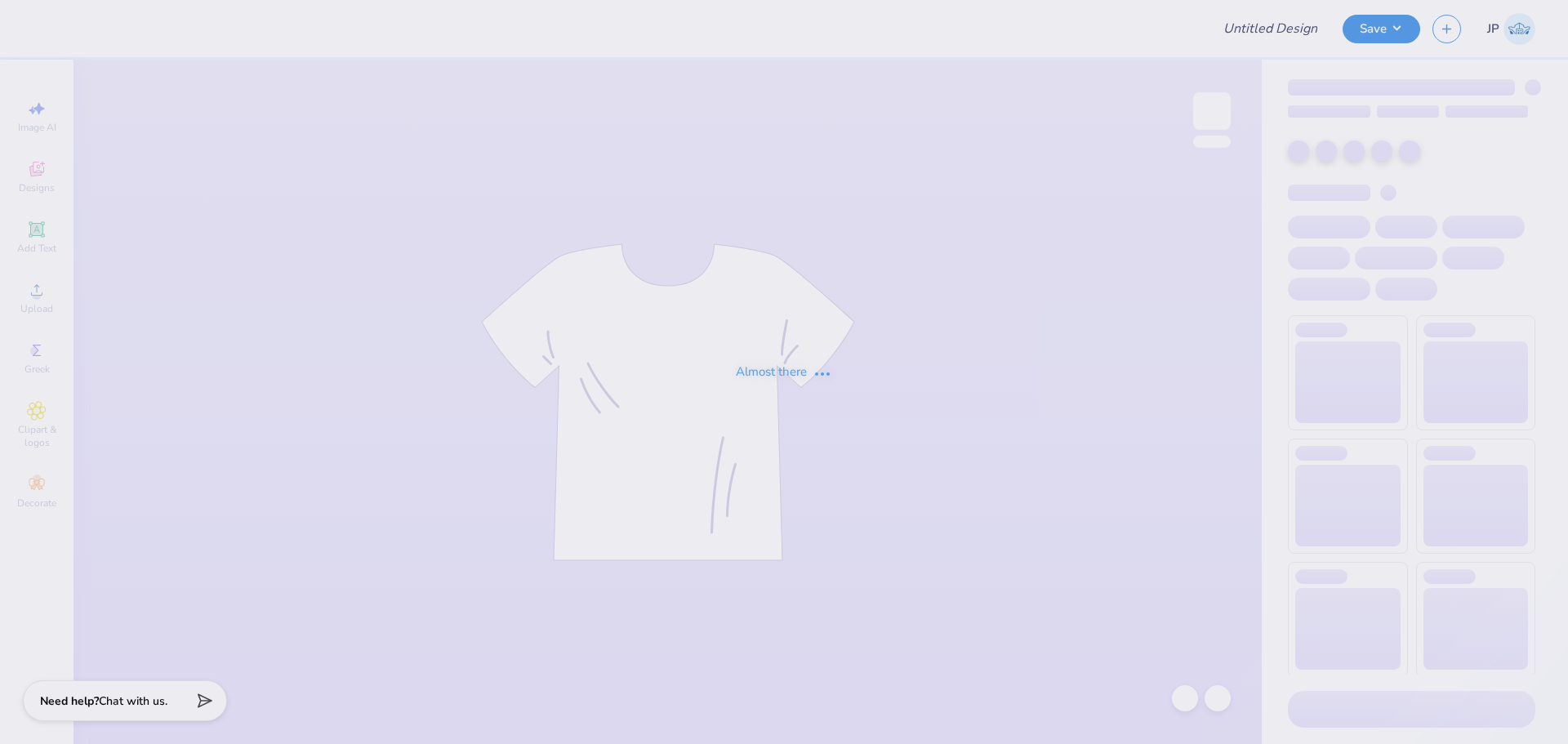
type input "[PERSON_NAME] : [US_STATE][GEOGRAPHIC_DATA]"
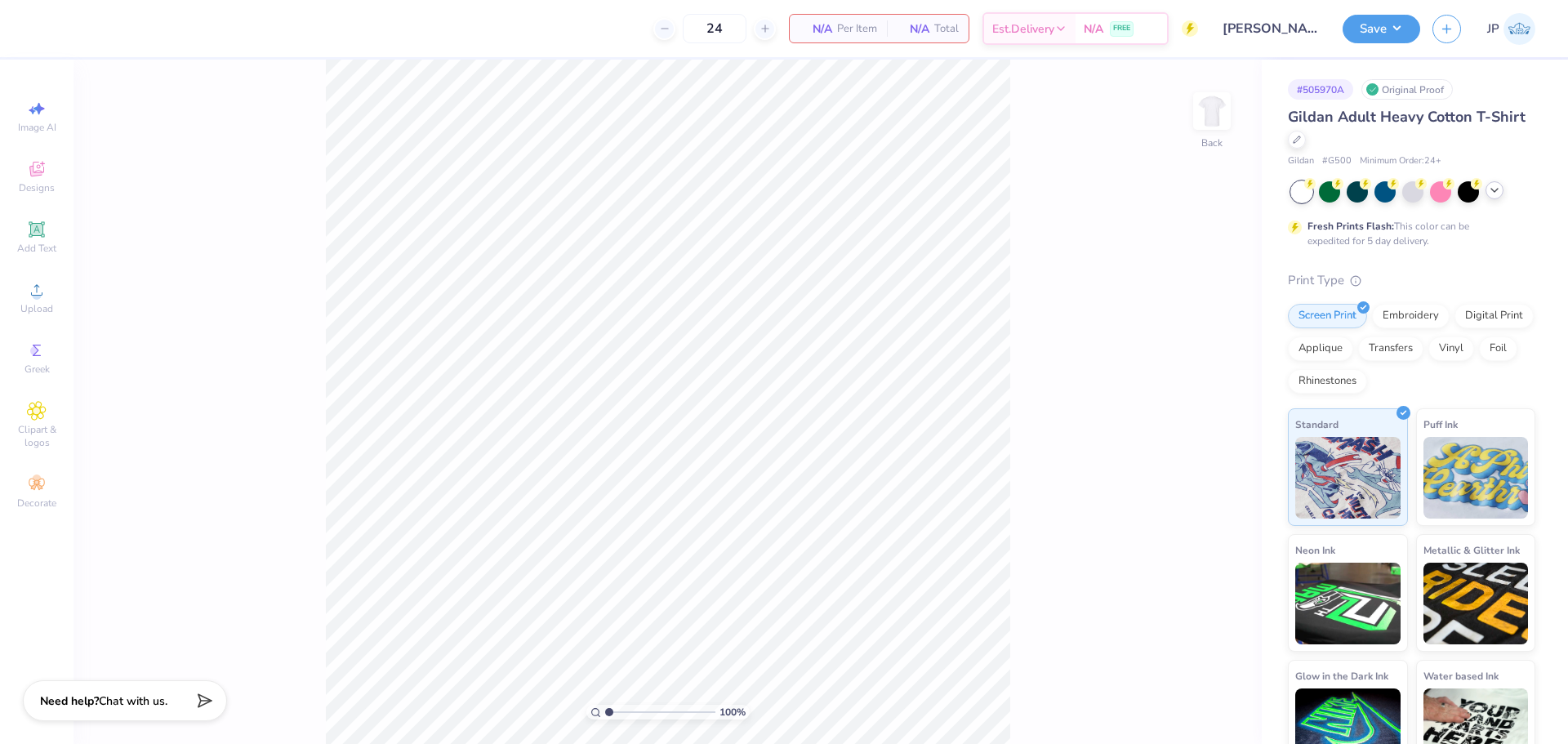
click at [1495, 190] on icon at bounding box center [1495, 191] width 13 height 13
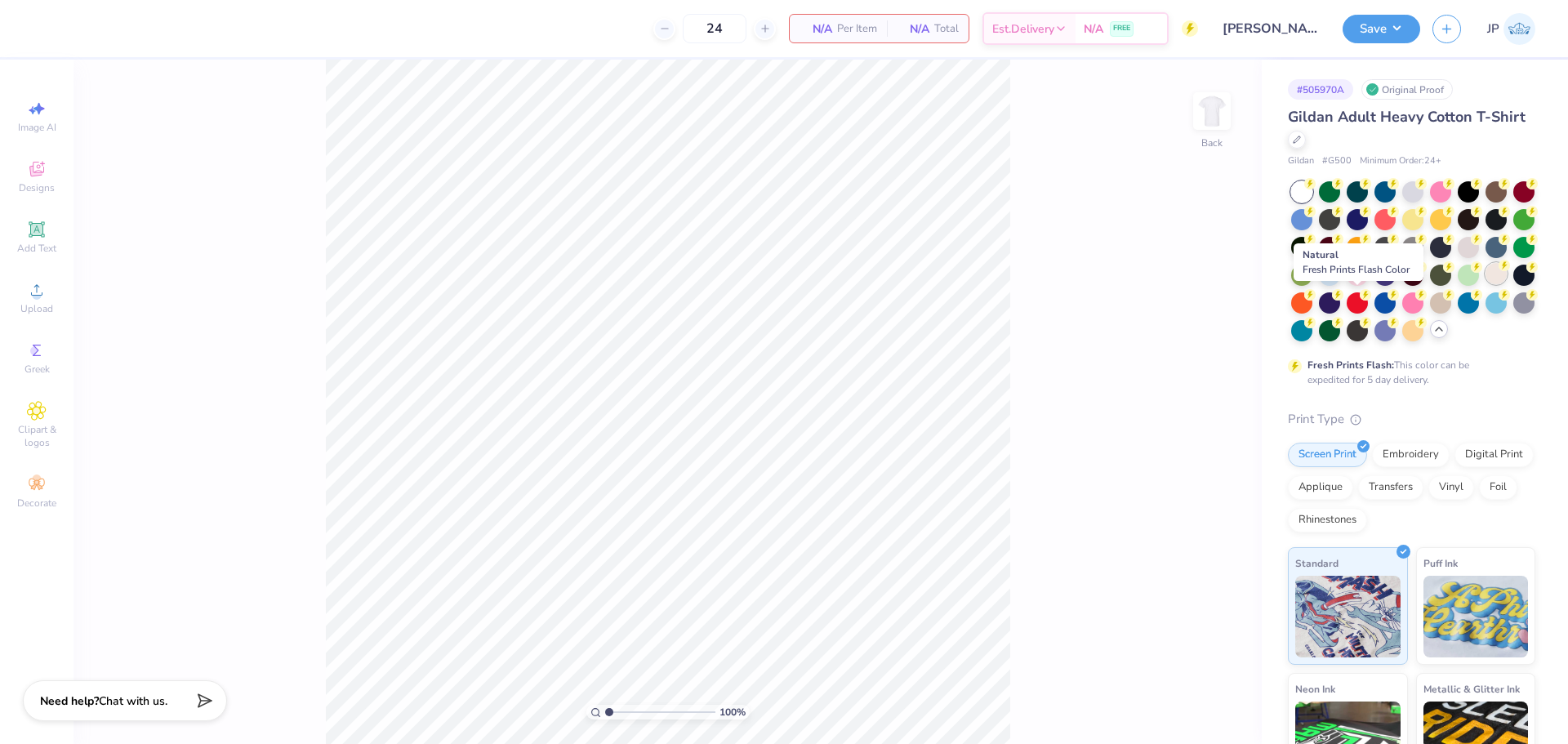
click at [1486, 284] on div at bounding box center [1496, 274] width 21 height 21
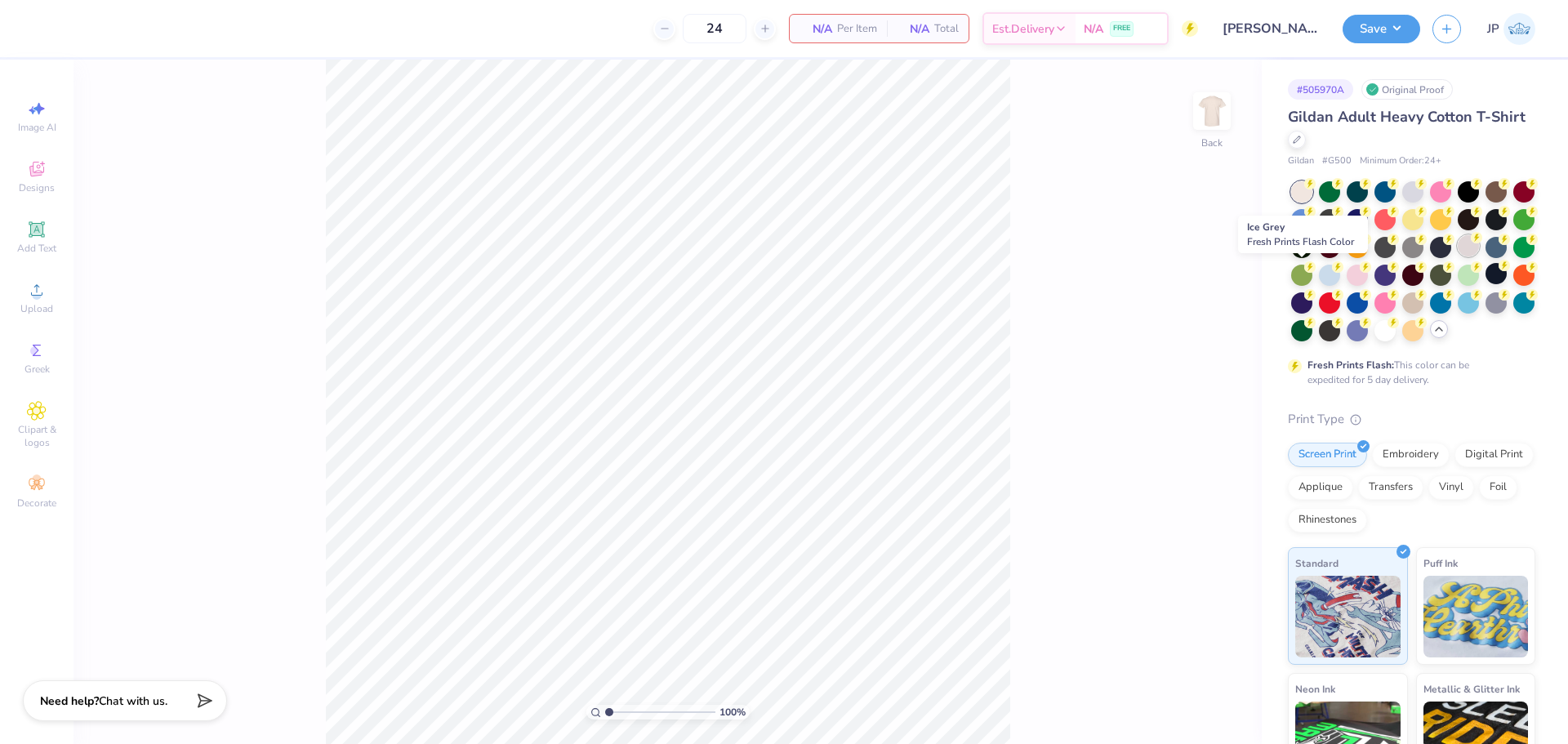
click at [1458, 257] on div at bounding box center [1469, 245] width 21 height 21
click at [1458, 284] on div at bounding box center [1469, 274] width 21 height 21
click at [806, 279] on ul "Cut Copy Paste Remove Background Duplicate Download vector Select All Delete Gr…" at bounding box center [837, 482] width 128 height 447
click at [46, 302] on span "Upload" at bounding box center [37, 309] width 33 height 13
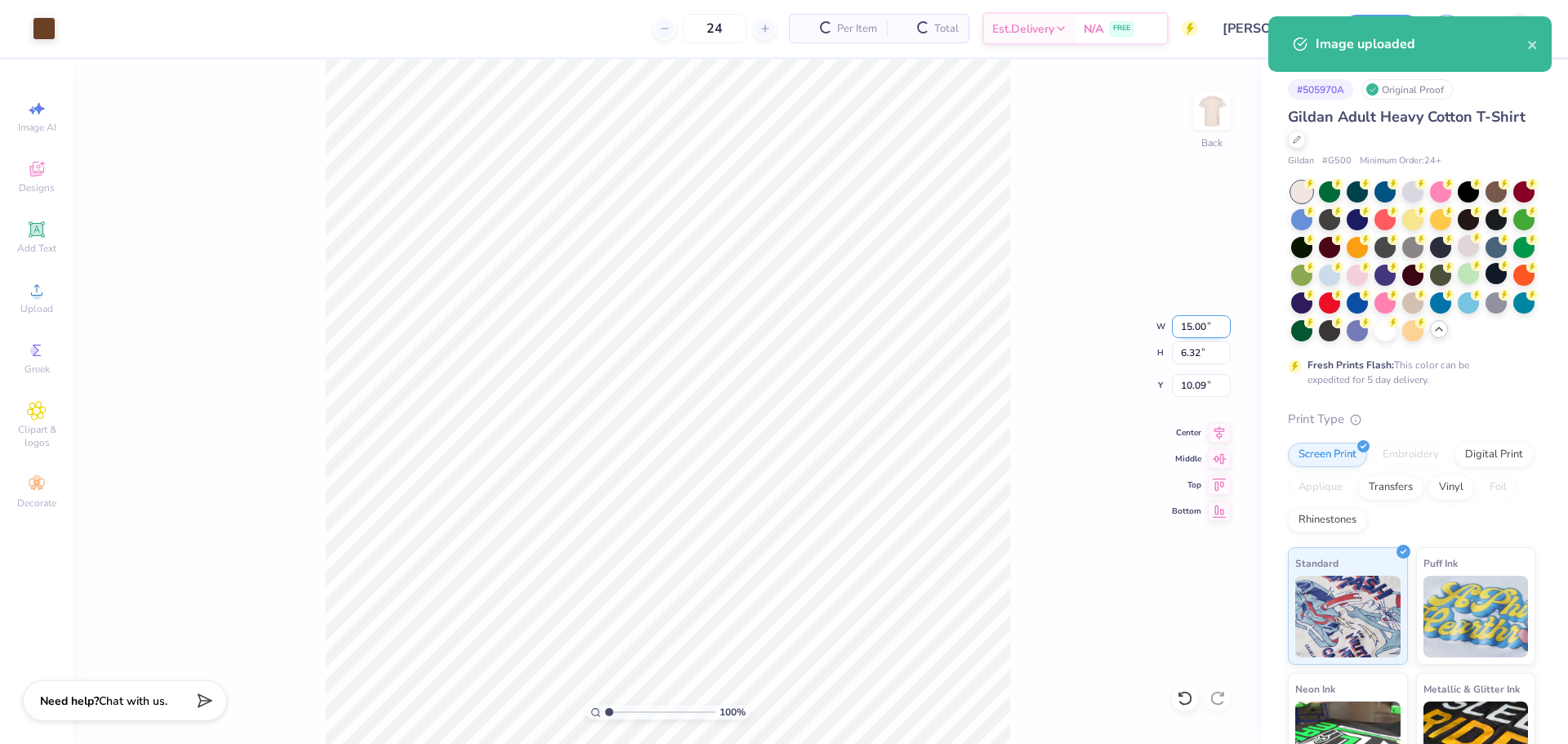
click at [1214, 322] on input "15.00" at bounding box center [1202, 327] width 59 height 23
click at [1215, 322] on input "15.00" at bounding box center [1202, 327] width 59 height 23
click at [1221, 325] on input "15.00" at bounding box center [1202, 327] width 59 height 23
type input "3.50"
type input "1.47"
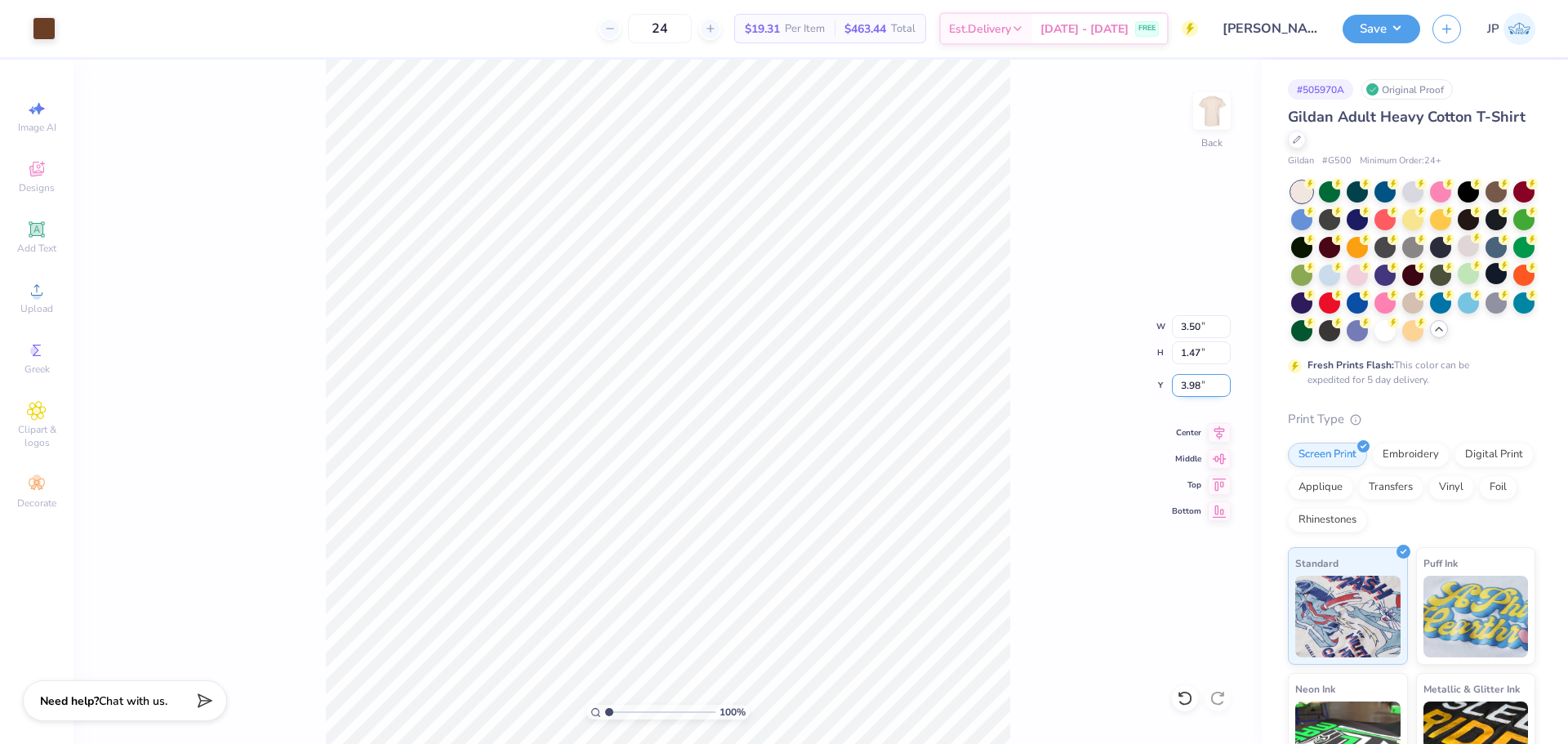
click at [1189, 377] on input "3.98" at bounding box center [1202, 385] width 59 height 23
type input "3.00"
click at [1173, 333] on input "3.50" at bounding box center [1202, 327] width 59 height 23
click at [1200, 332] on input "3.50" at bounding box center [1202, 327] width 59 height 23
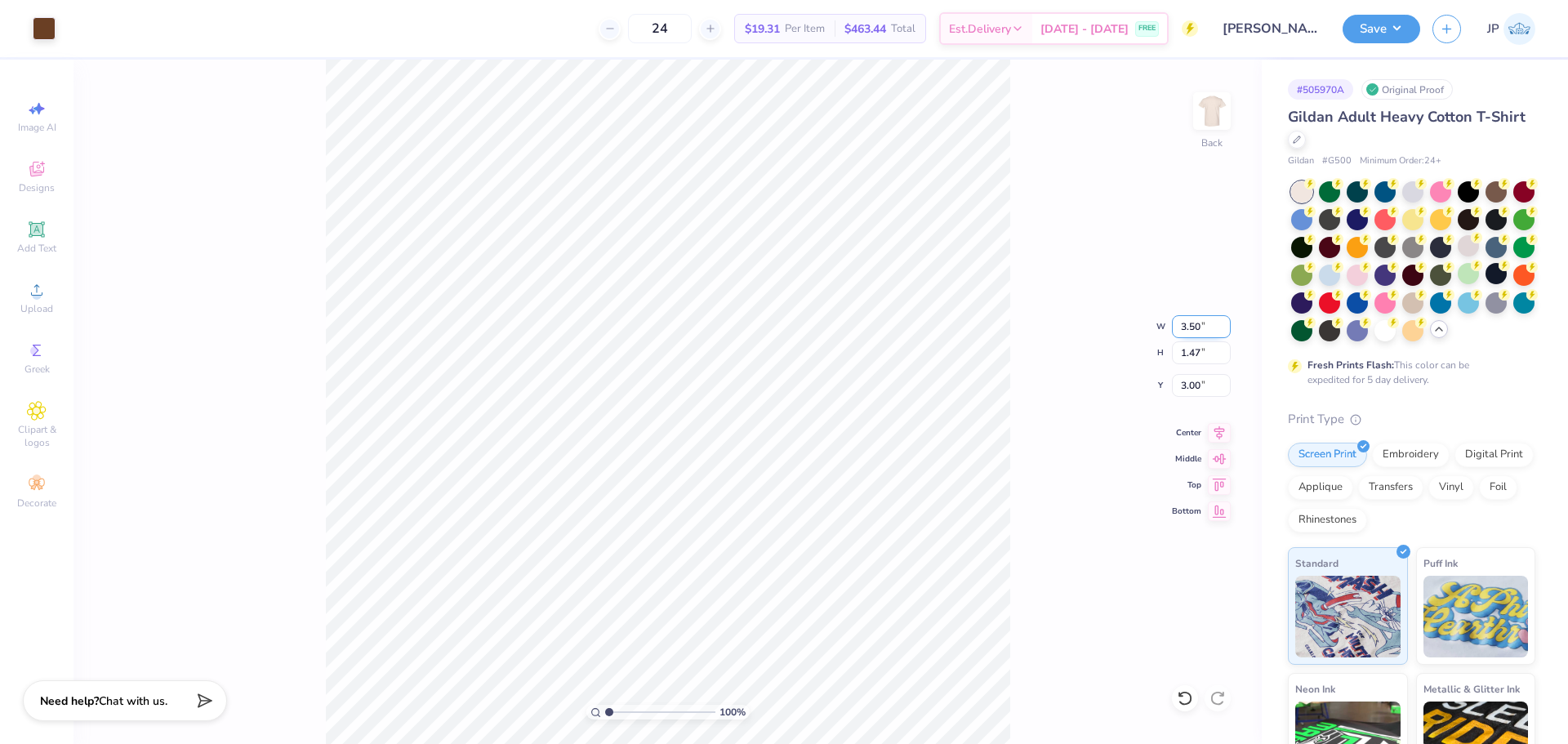
click at [1200, 332] on input "3.50" at bounding box center [1202, 327] width 59 height 23
type input "4.00"
type input "1.68"
type input "2.89"
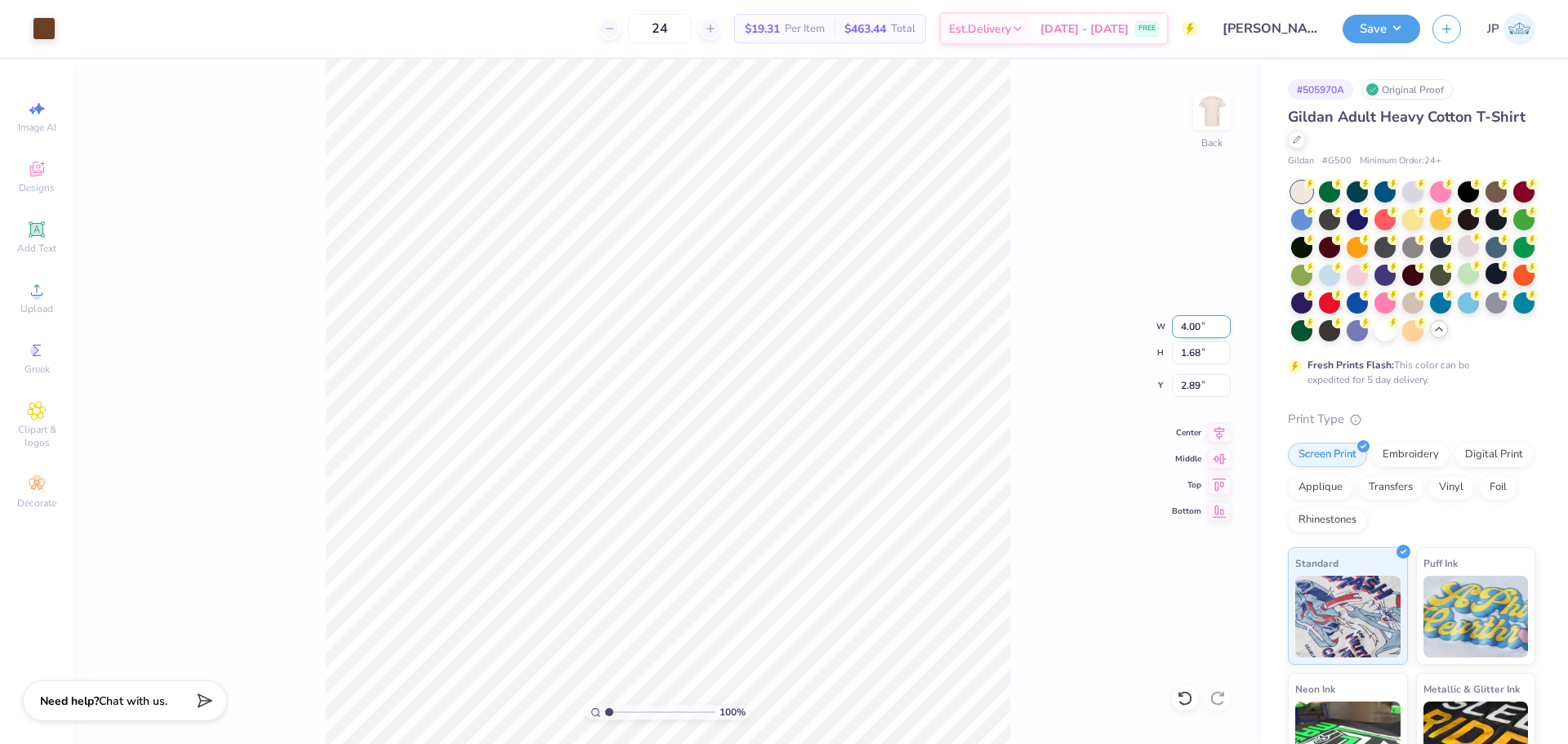
click at [1201, 325] on input "4.00" at bounding box center [1202, 327] width 59 height 23
type input "3.00"
type input "1.26"
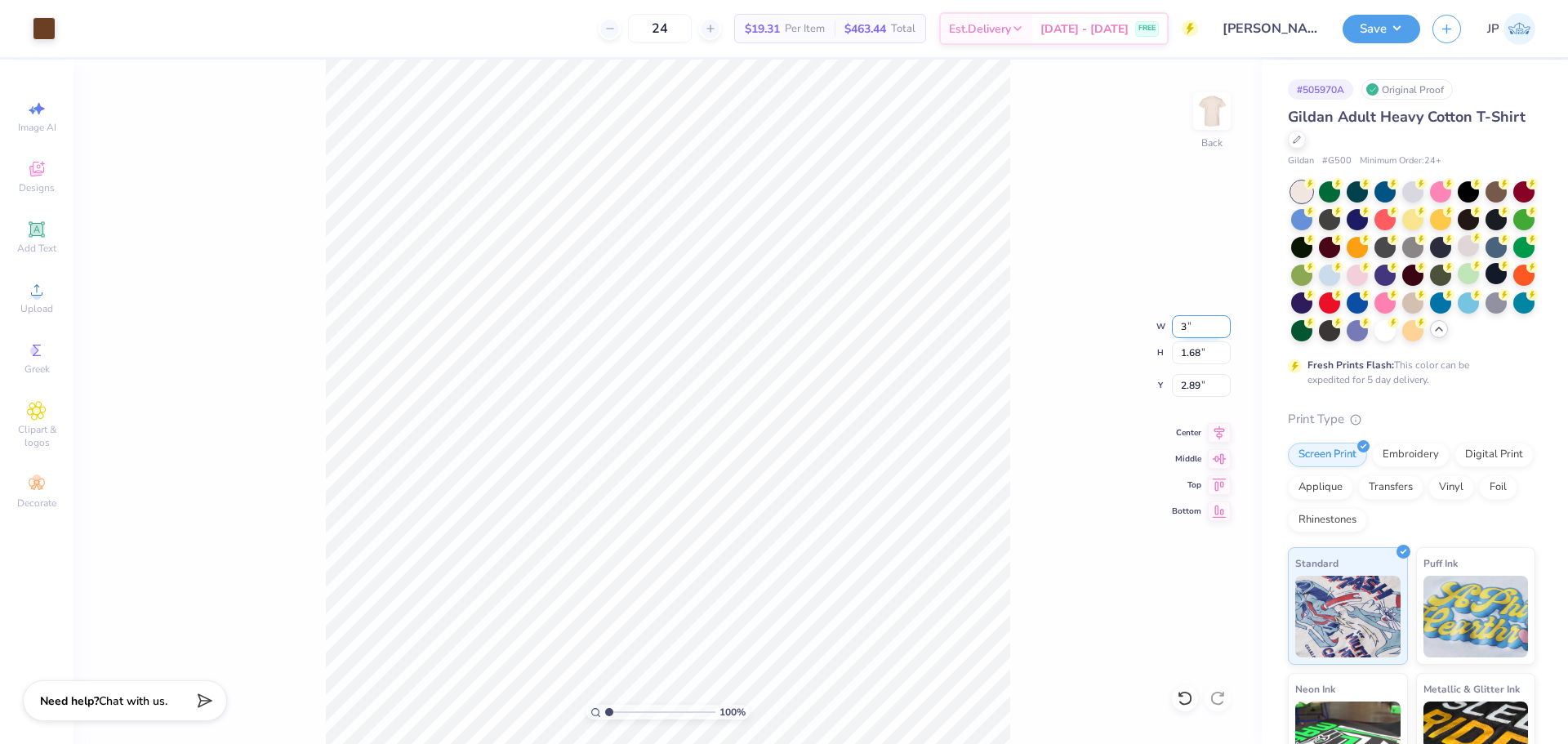
type input "3.11"
type input "3.00"
click at [1011, 249] on div "100 % Back W 3.00 3.00 " H 1.26 1.26 " Y 3.00 3.00 " Center Middle Top Bottom" at bounding box center [667, 401] width 1189 height 685
click at [1194, 337] on input "3.00" at bounding box center [1202, 327] width 59 height 23
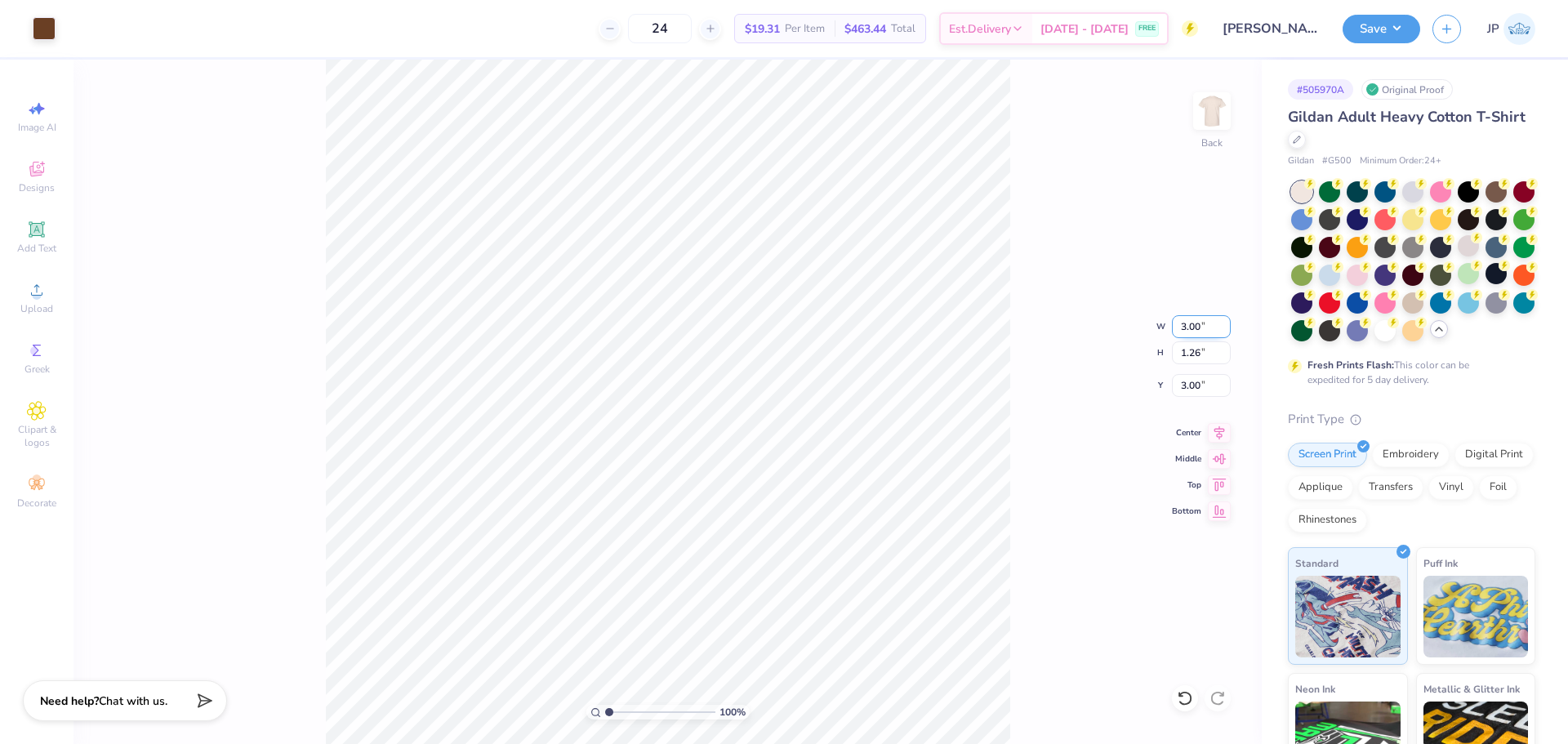
click at [1194, 337] on input "3.00" at bounding box center [1202, 327] width 59 height 23
type input "4.00"
type input "1.68"
type input "2.79"
click at [1200, 332] on input "4.00" at bounding box center [1202, 327] width 59 height 23
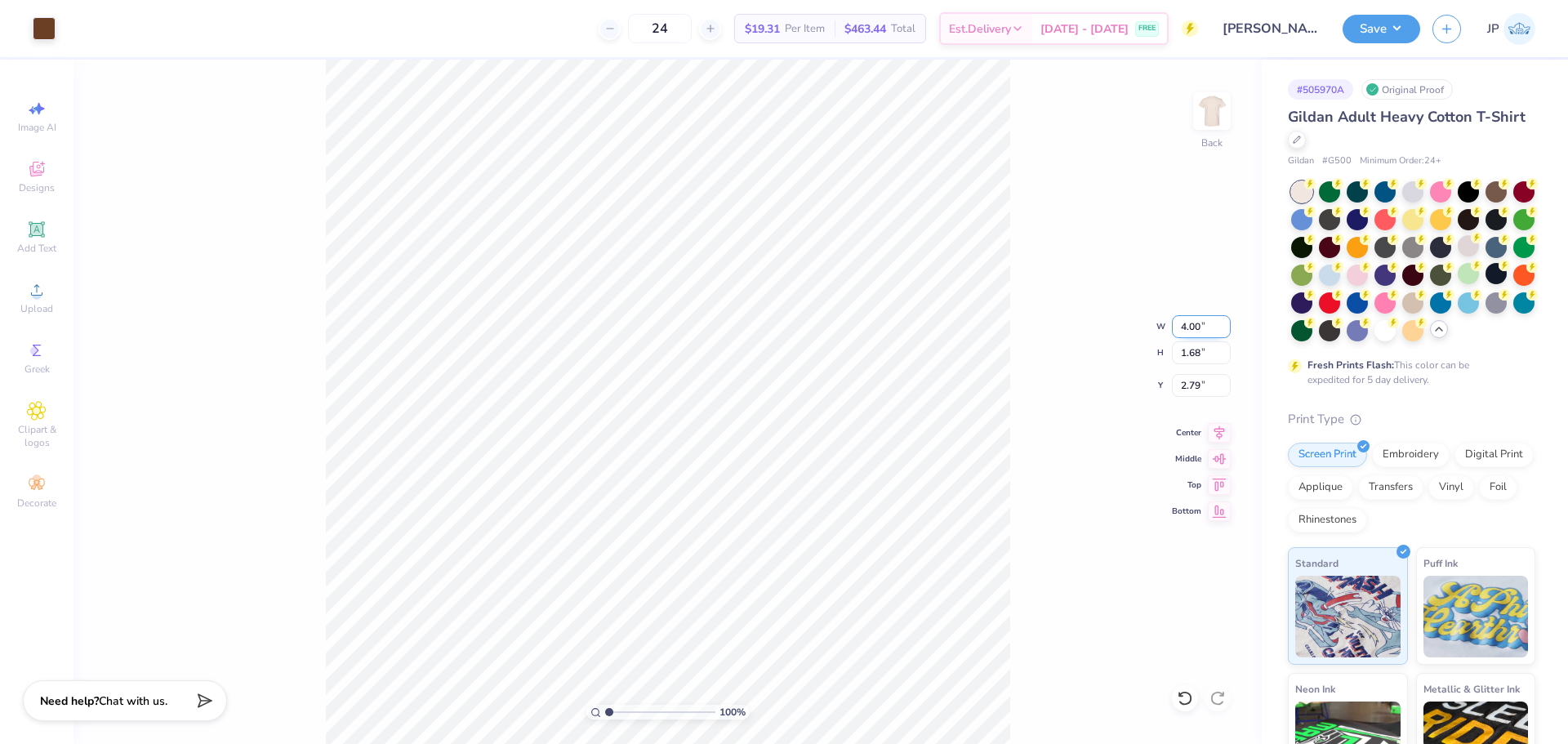
click at [1200, 332] on input "4.00" at bounding box center [1202, 327] width 59 height 23
click at [1201, 337] on input "4.00" at bounding box center [1202, 327] width 59 height 23
type input "3.50"
type input "1.47"
click at [1191, 395] on input "2.89" at bounding box center [1202, 385] width 59 height 23
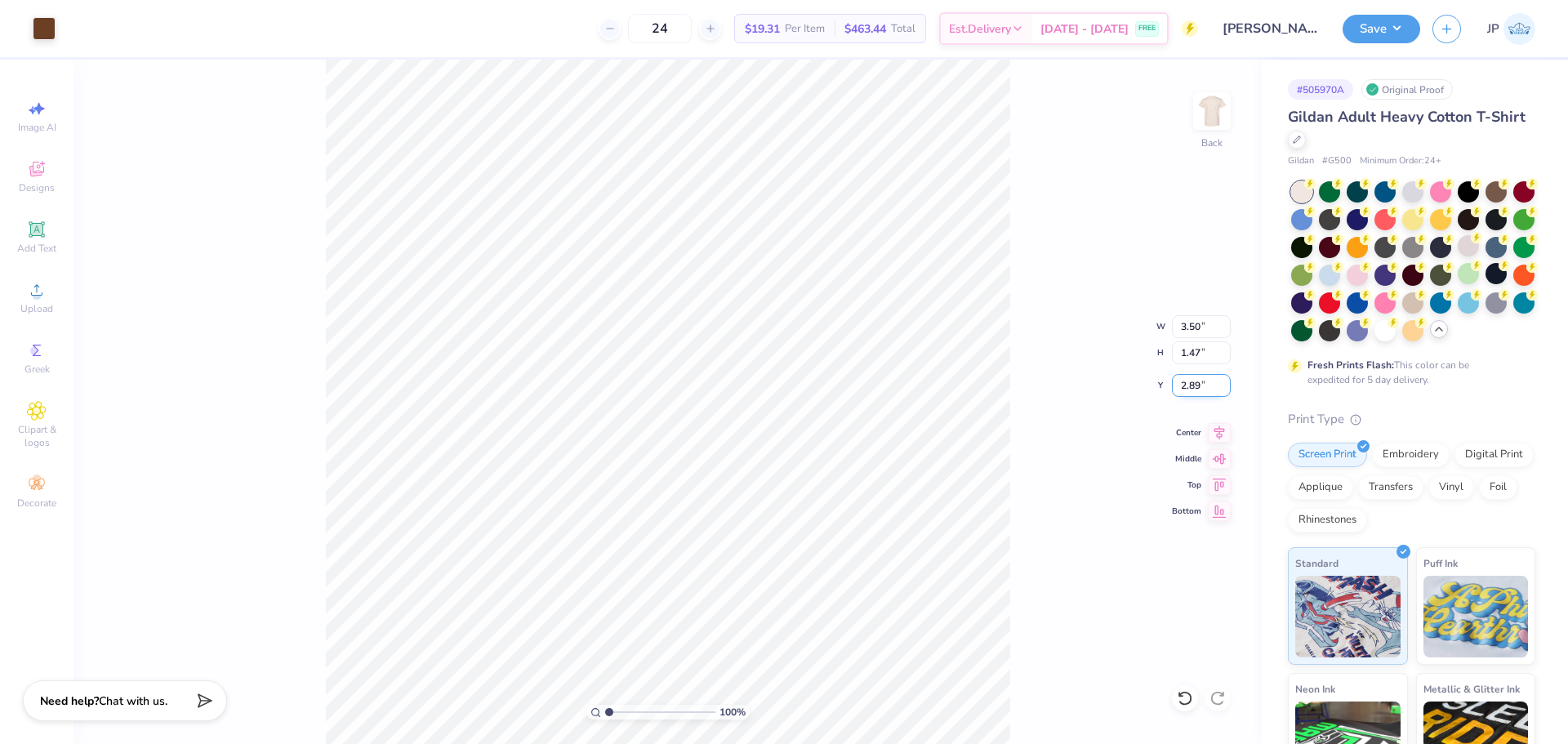
click at [1191, 395] on input "2.89" at bounding box center [1202, 385] width 59 height 23
type input "3.00"
click at [1199, 115] on img at bounding box center [1212, 110] width 65 height 65
click at [44, 281] on icon at bounding box center [37, 290] width 20 height 20
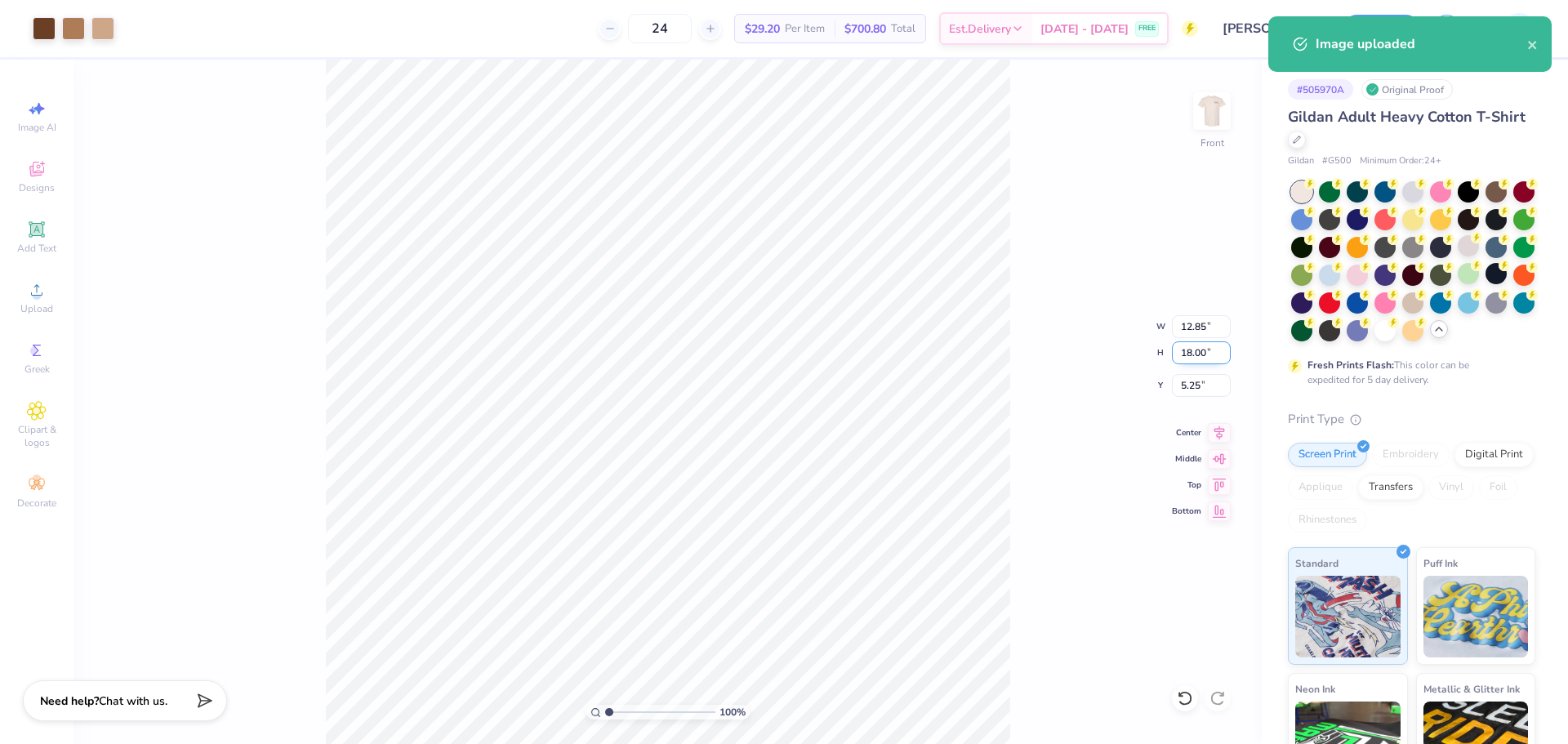
click at [1194, 355] on input "18.00" at bounding box center [1202, 353] width 59 height 23
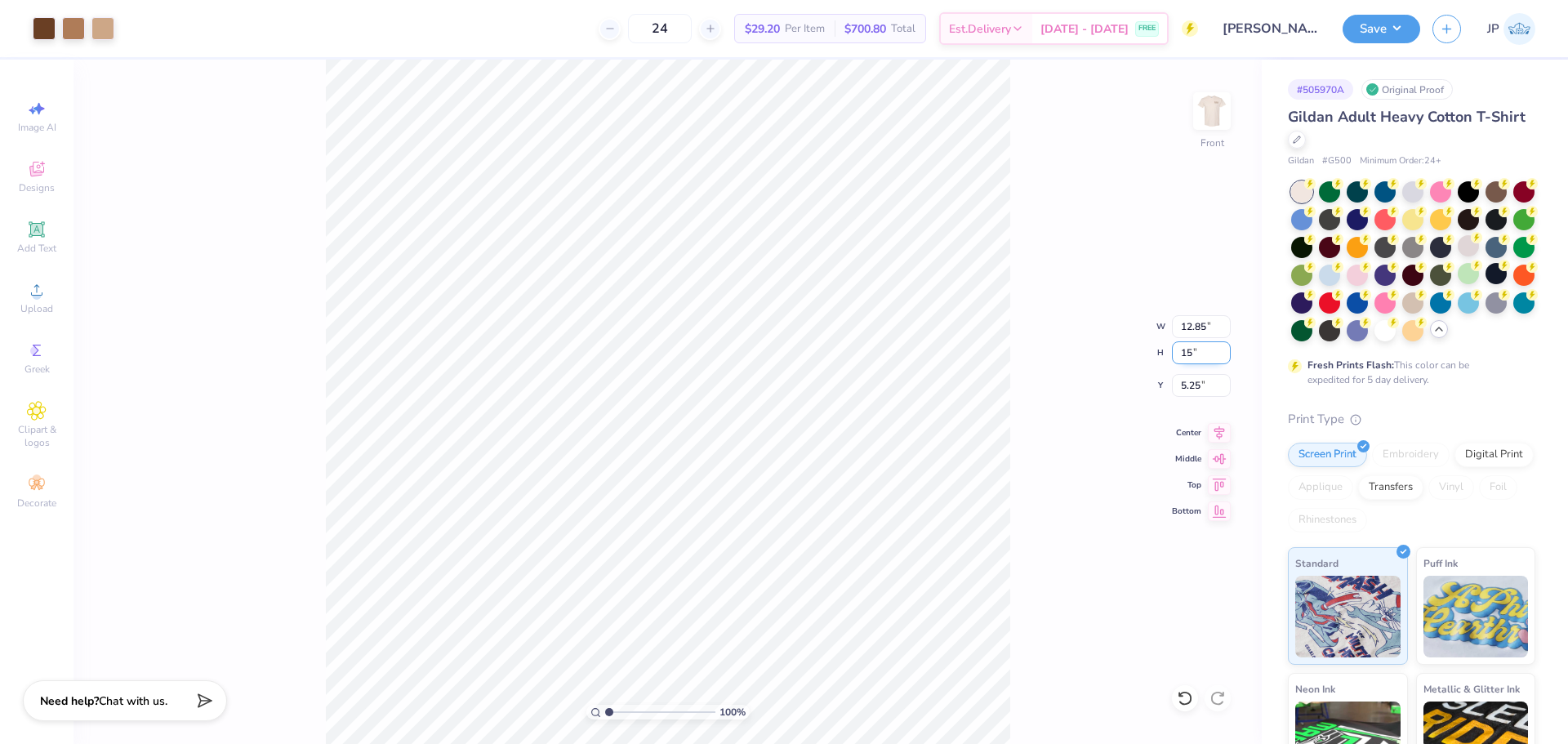
type input "15"
type input "10.71"
type input "15.00"
click at [1205, 381] on input "6.75" at bounding box center [1202, 385] width 59 height 23
click at [1205, 382] on input "6.75" at bounding box center [1202, 385] width 59 height 23
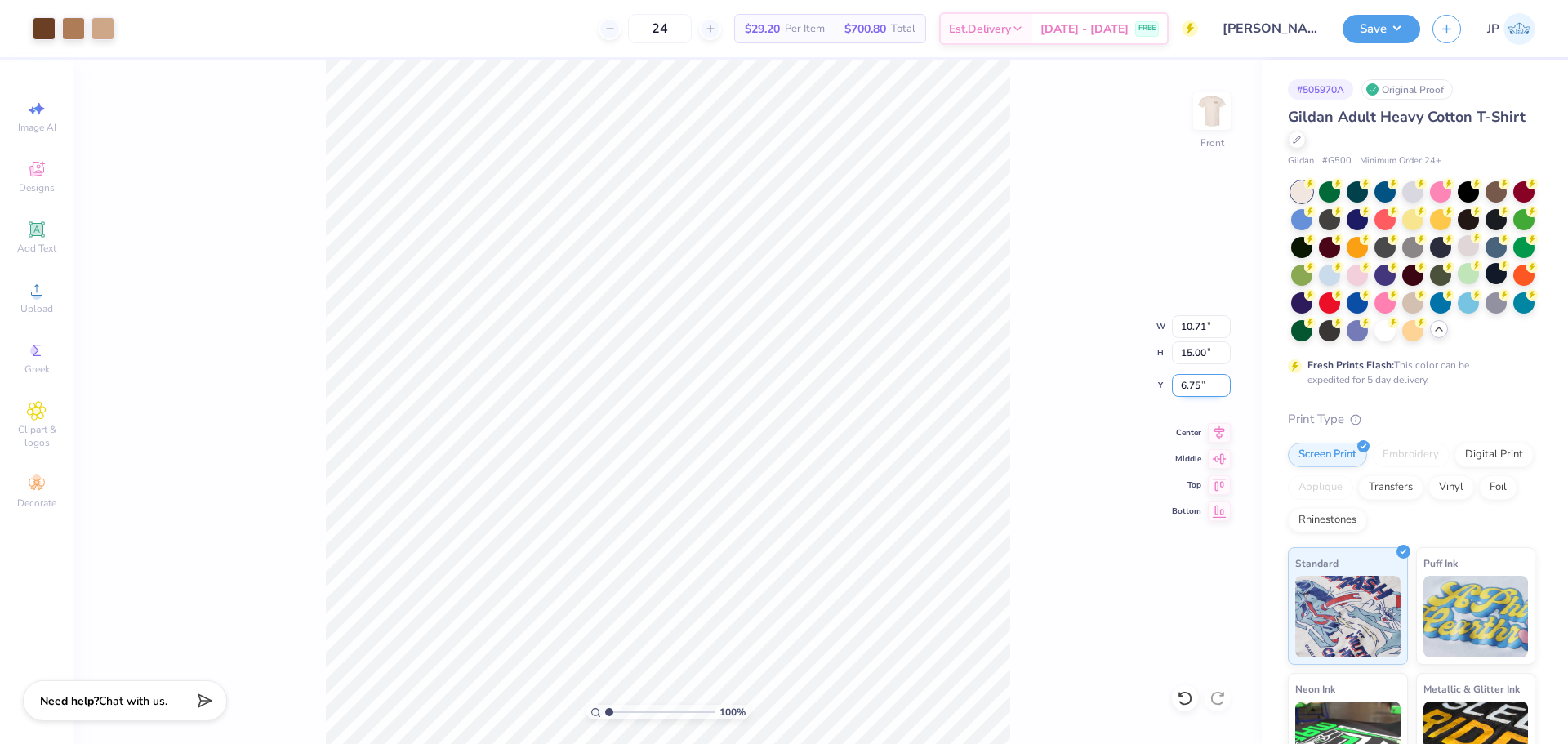
click at [1205, 382] on input "6.75" at bounding box center [1202, 385] width 59 height 23
click at [1190, 383] on input "6.75" at bounding box center [1202, 385] width 59 height 23
type input "3.00"
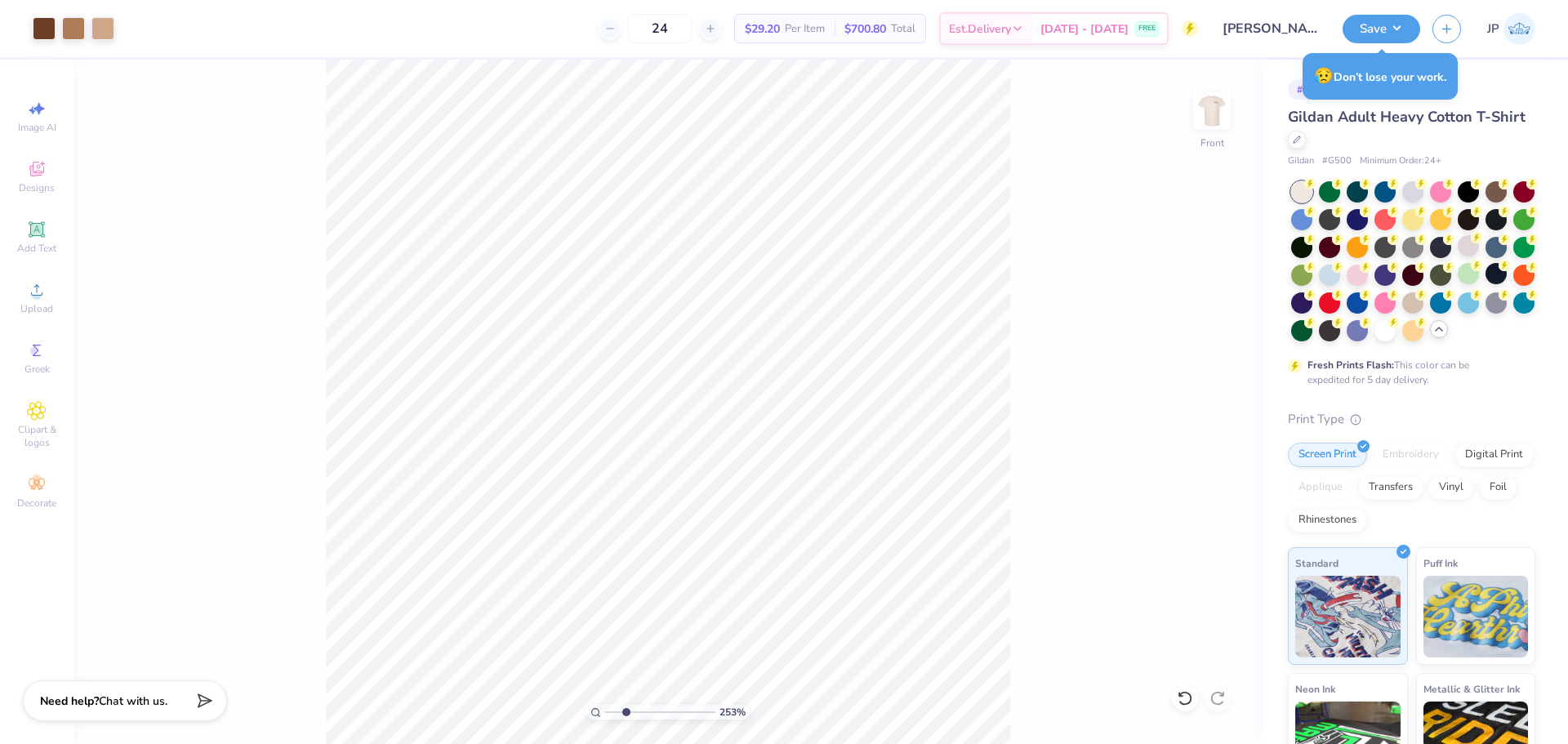
type input "1"
drag, startPoint x: 610, startPoint y: 716, endPoint x: 603, endPoint y: 695, distance: 22.1
click at [605, 705] on input "range" at bounding box center [660, 713] width 110 height 15
click at [1369, 32] on button "Save" at bounding box center [1382, 26] width 77 height 28
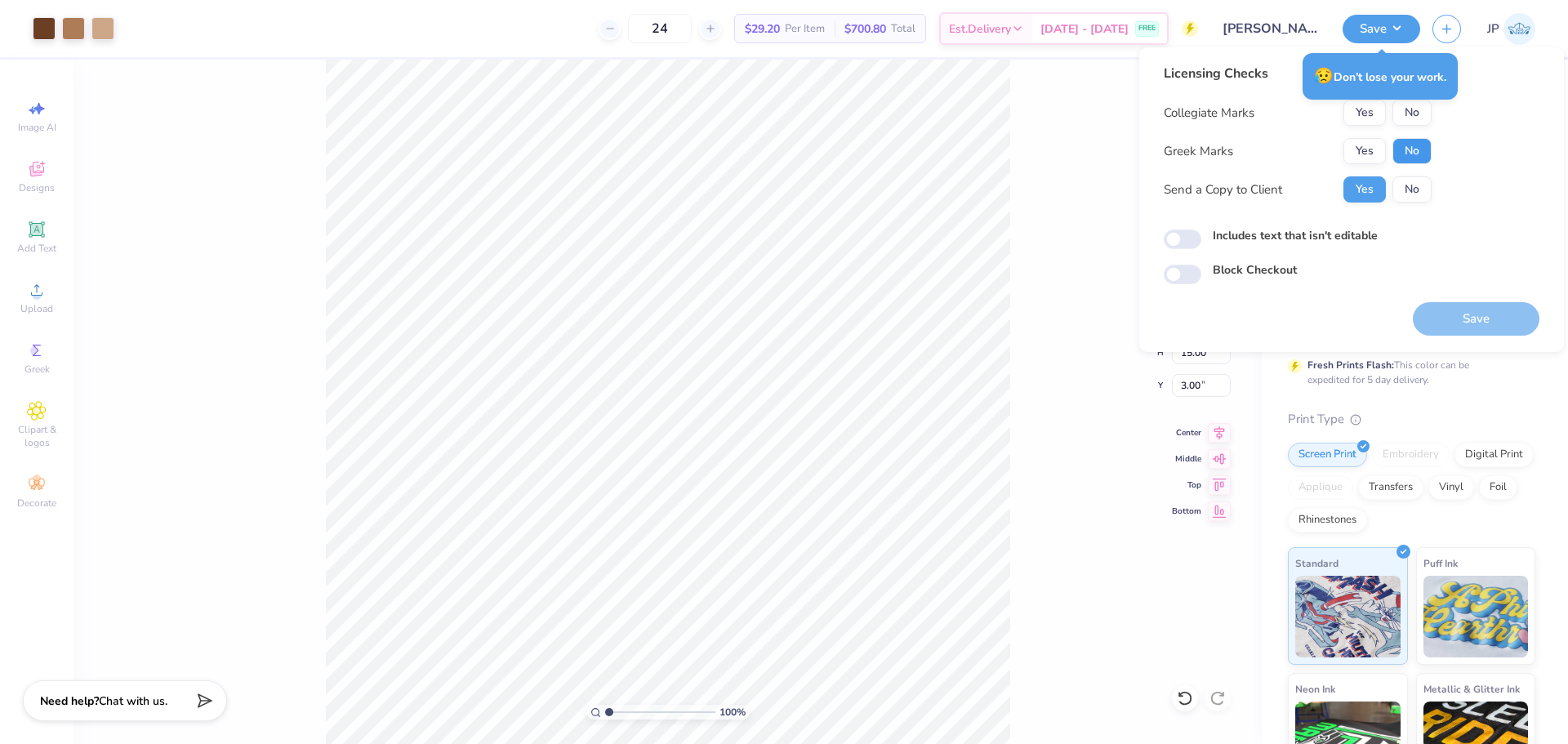
click at [1411, 152] on button "No" at bounding box center [1412, 151] width 40 height 26
click at [1412, 121] on button "No" at bounding box center [1412, 113] width 40 height 26
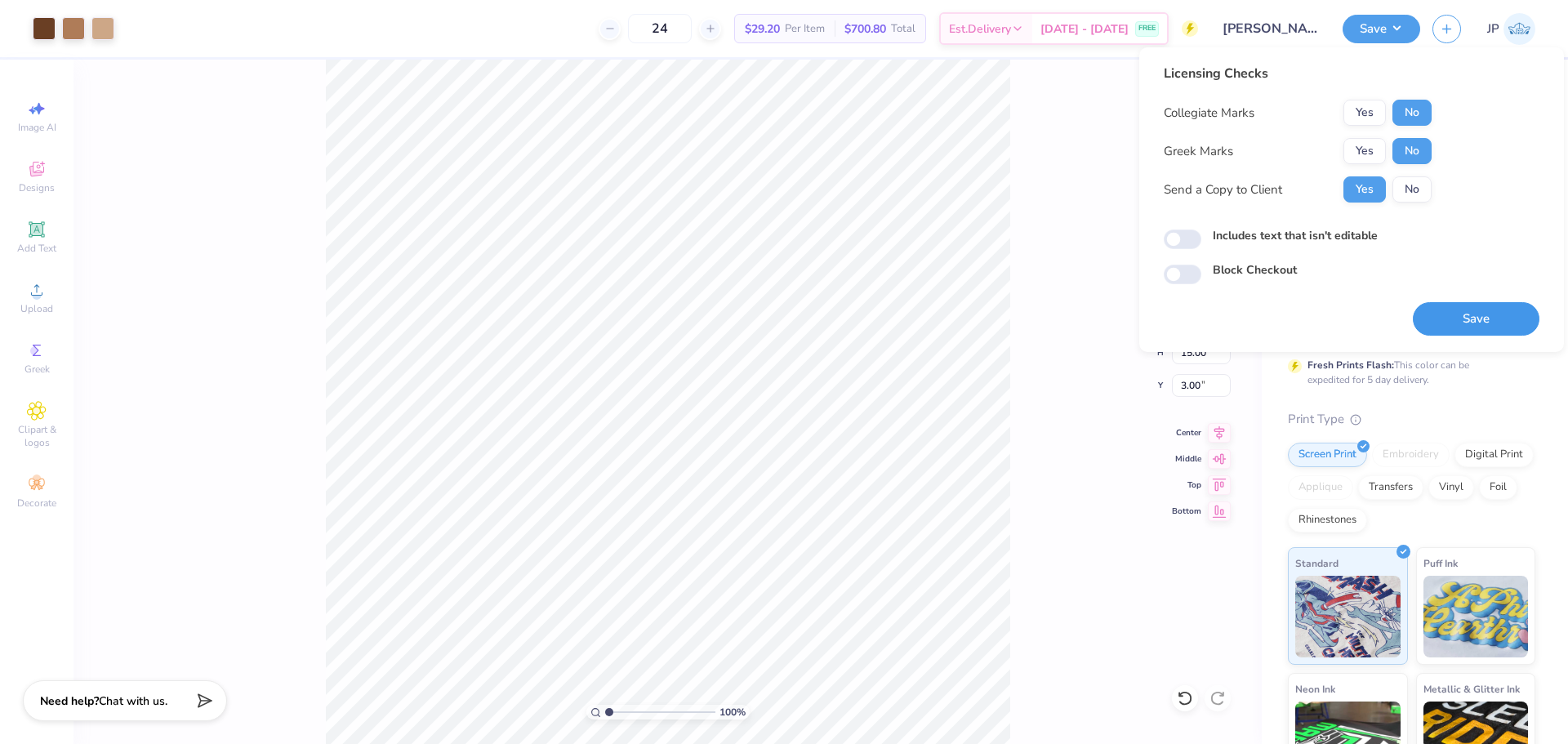
click at [1520, 317] on button "Save" at bounding box center [1476, 318] width 126 height 33
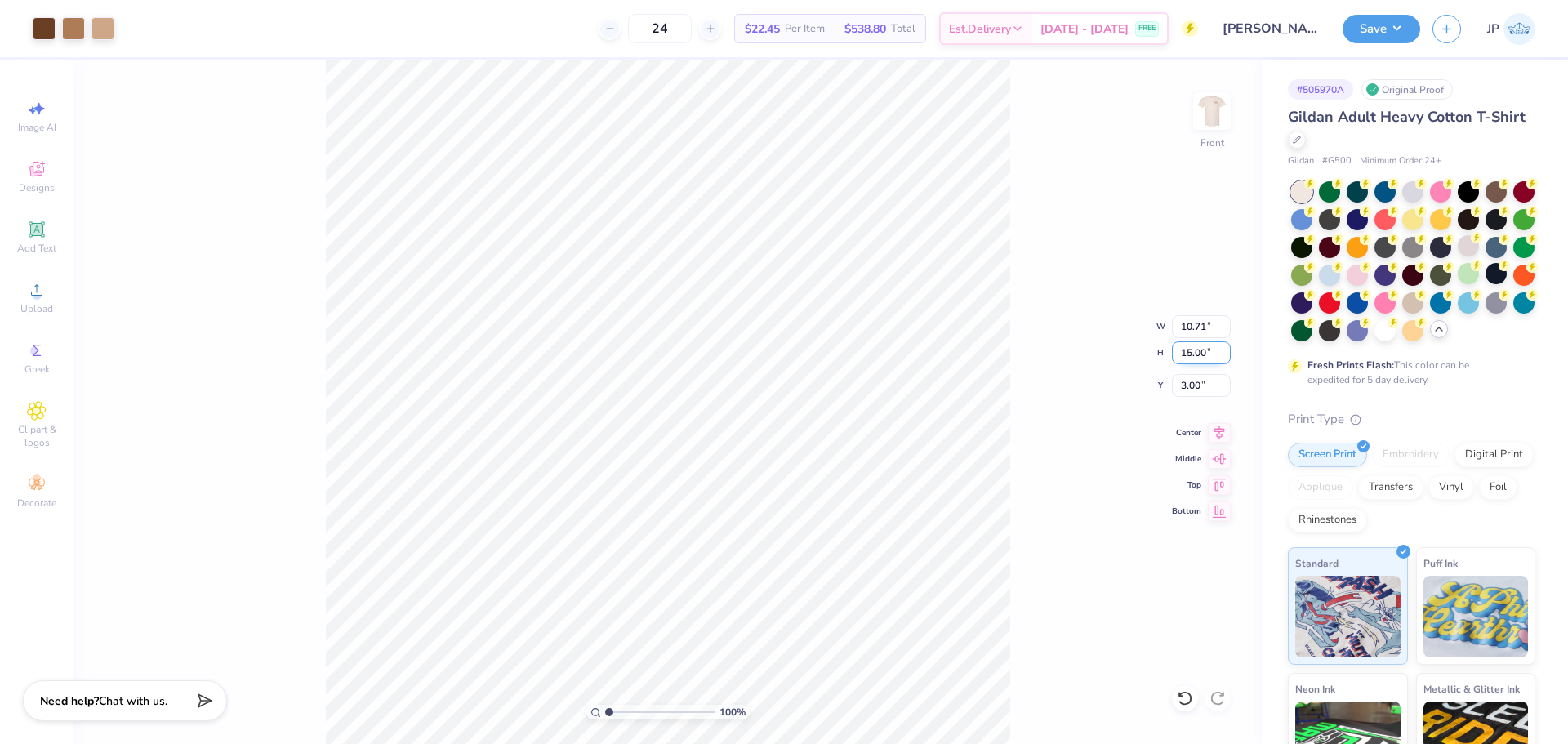
click at [1196, 354] on input "15.00" at bounding box center [1202, 353] width 59 height 23
drag, startPoint x: 1196, startPoint y: 354, endPoint x: 1212, endPoint y: 359, distance: 16.8
click at [1210, 358] on input "15.00" at bounding box center [1202, 353] width 59 height 23
type input "13"
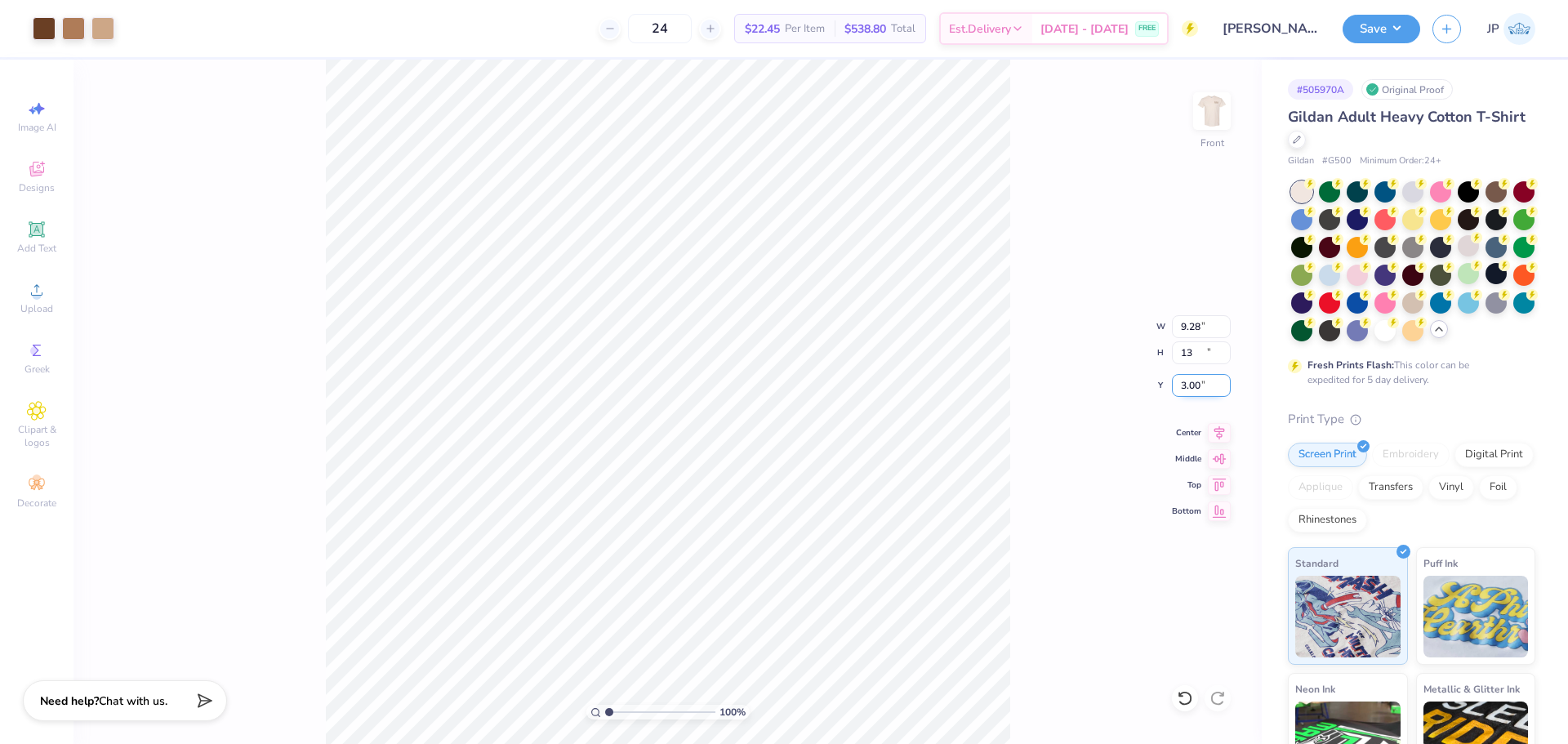
type input "9.28"
type input "13.00"
click at [1189, 395] on input "4.00" at bounding box center [1202, 385] width 59 height 23
click at [1193, 380] on input "4.00" at bounding box center [1202, 385] width 59 height 23
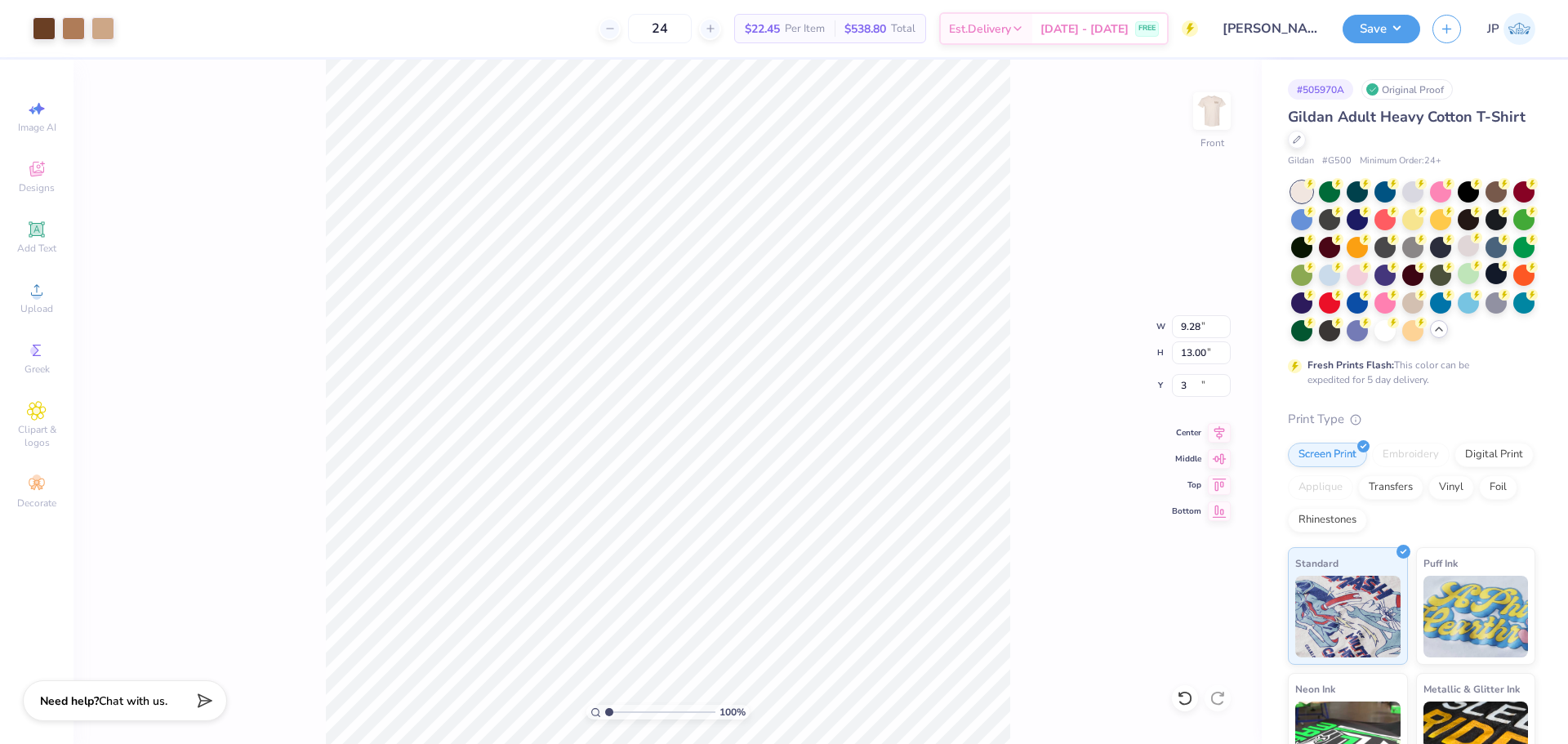
type input "3.00"
click at [1084, 371] on div "100 % Front W 9.28 9.28 " H 13.00 13.00 " Y 3.00 3.00 " Center Middle Top Bottom" at bounding box center [667, 401] width 1189 height 685
click at [1401, 38] on button "Save" at bounding box center [1382, 26] width 77 height 28
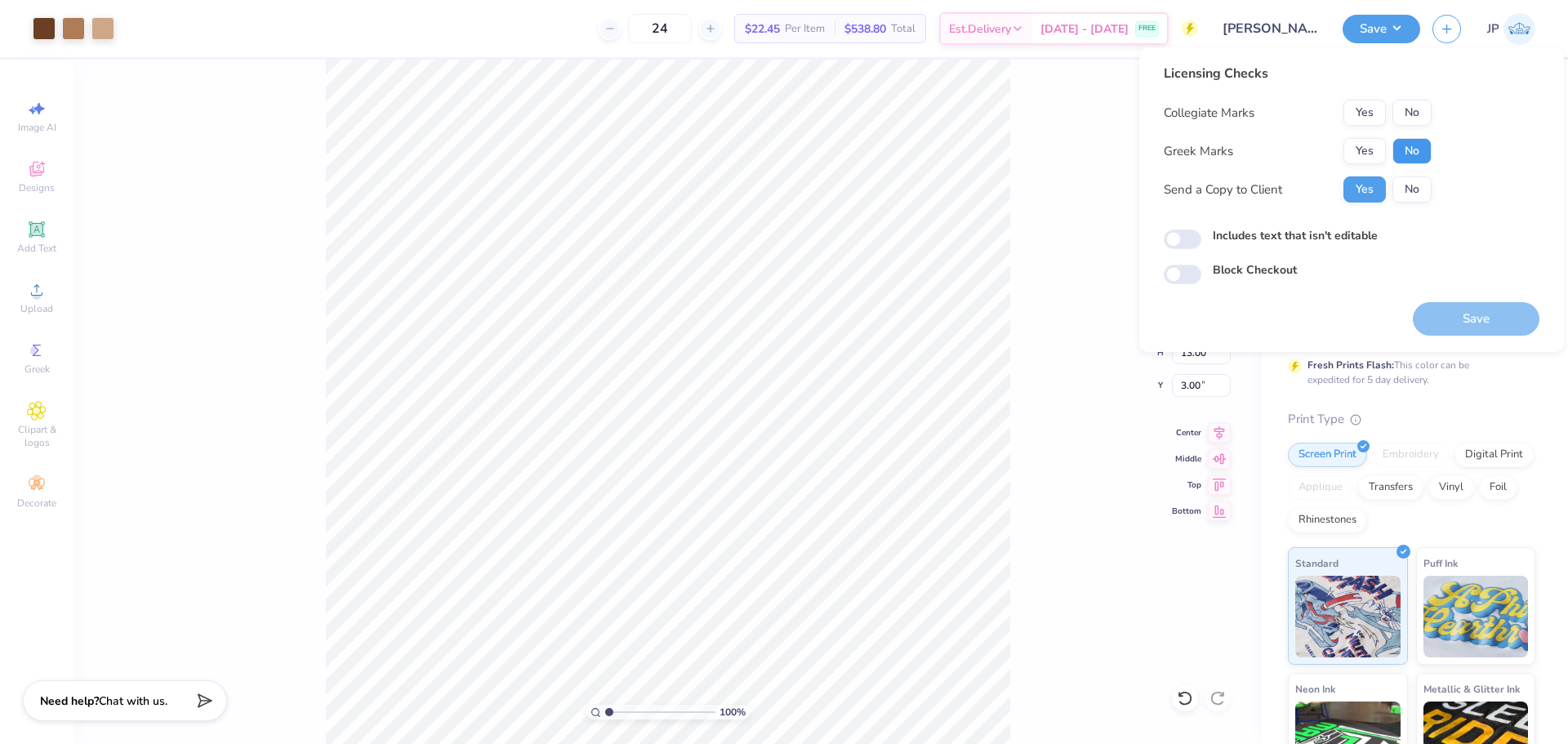
click at [1422, 151] on button "No" at bounding box center [1412, 151] width 40 height 26
click at [1416, 114] on button "No" at bounding box center [1412, 113] width 40 height 26
click at [1475, 313] on button "Save" at bounding box center [1476, 318] width 126 height 33
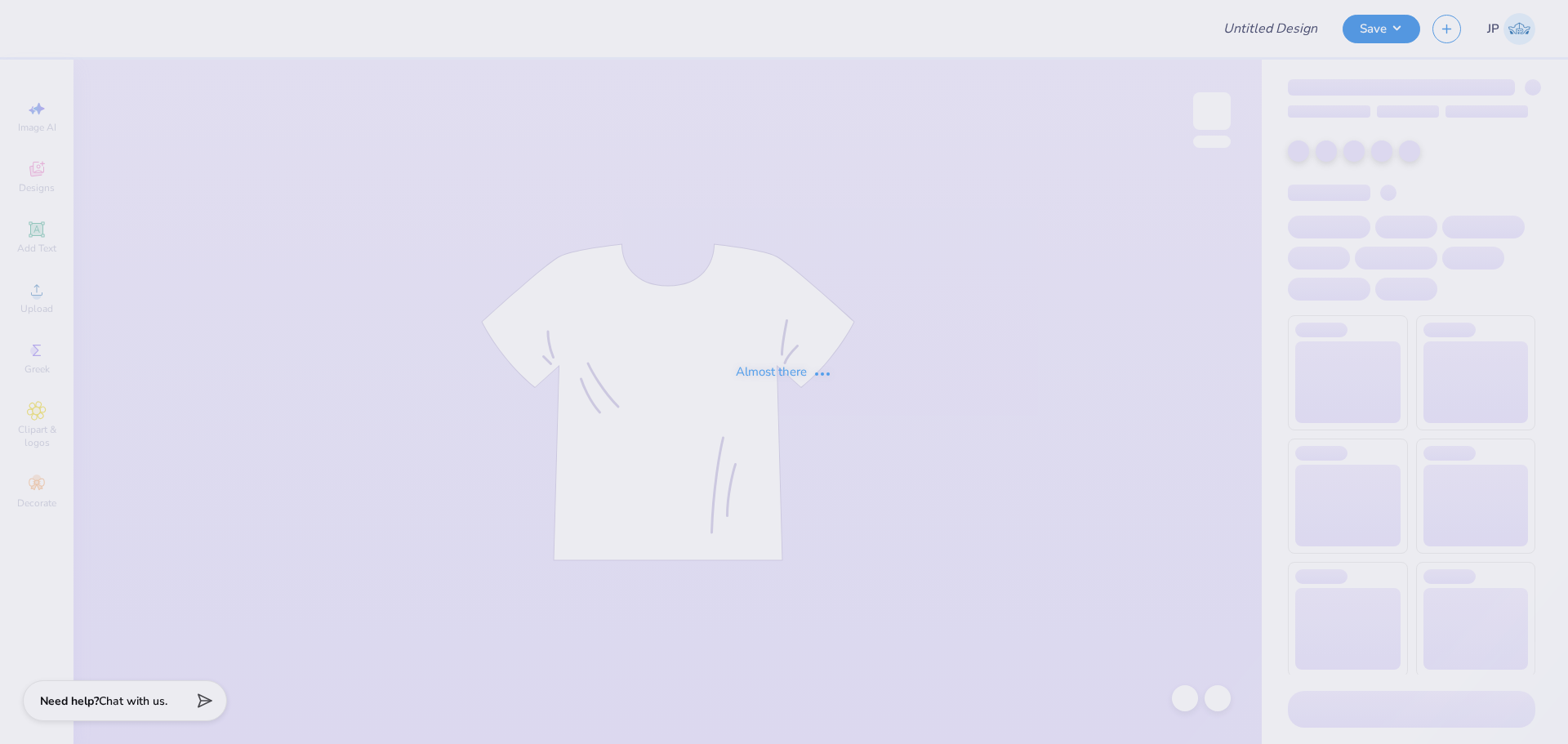
type input "[PERSON_NAME] : [US_STATE][GEOGRAPHIC_DATA]"
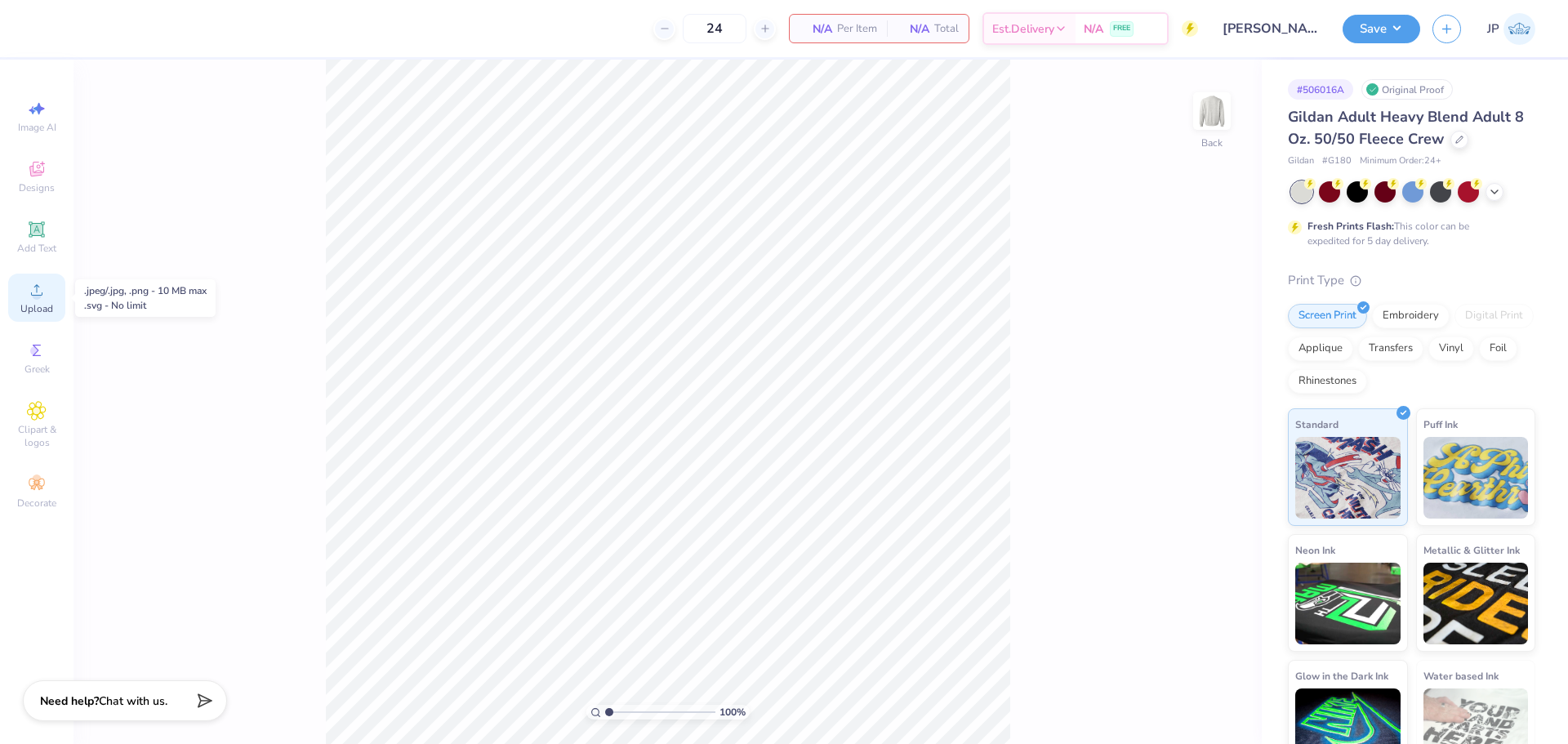
click at [48, 303] on span "Upload" at bounding box center [37, 309] width 33 height 13
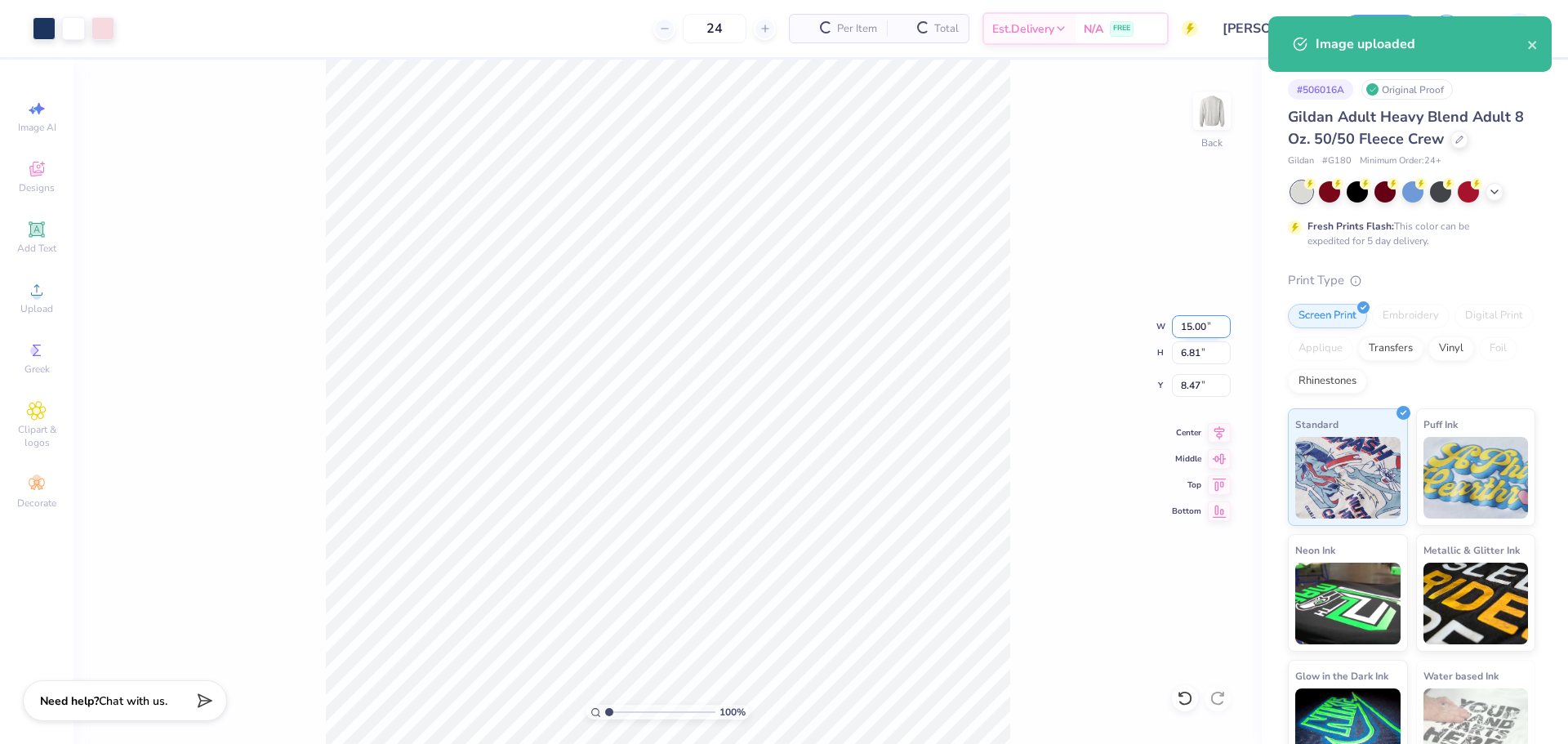
click at [1179, 337] on input "15.00" at bounding box center [1202, 327] width 59 height 23
type input "11.00"
type input "5.00"
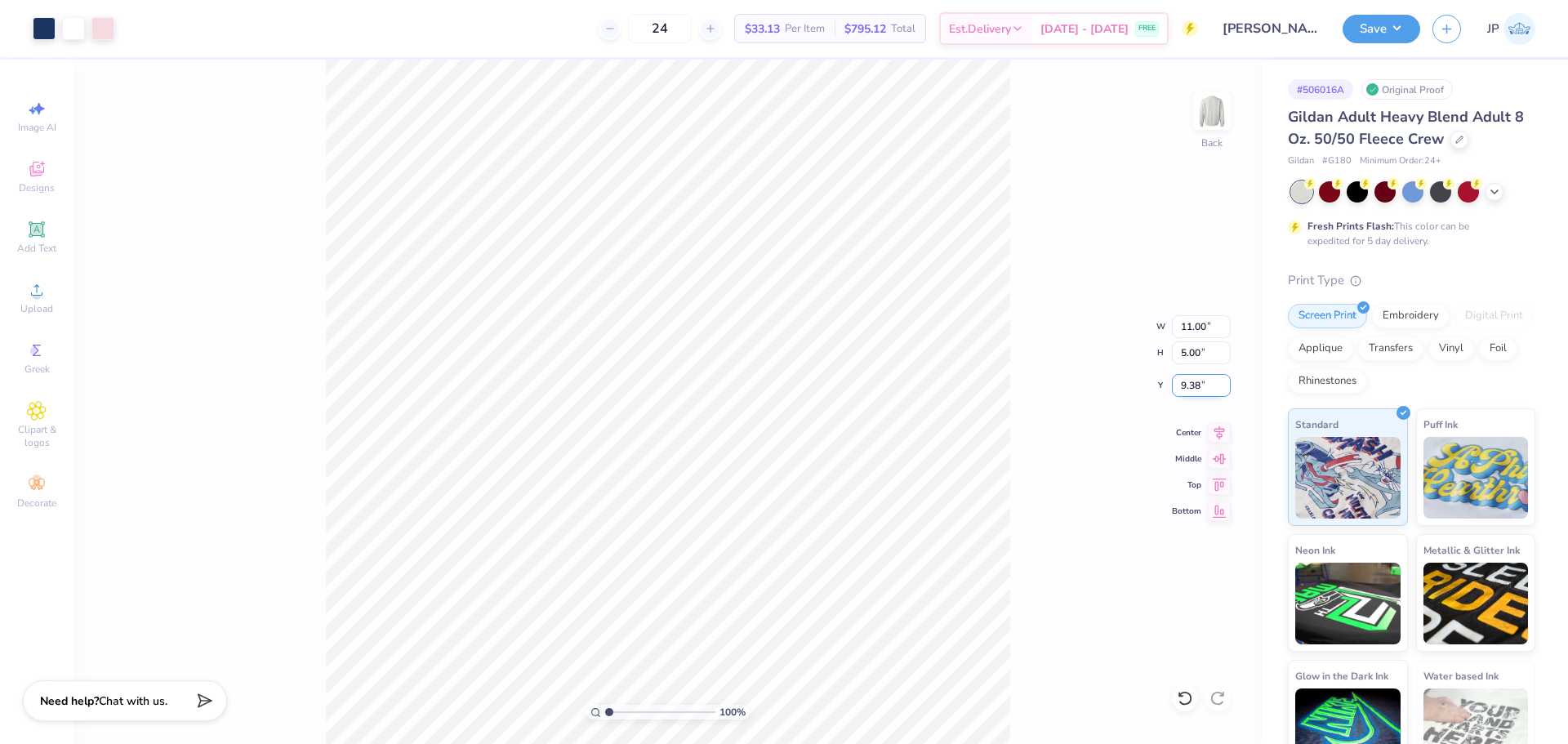
click at [1200, 389] on input "9.38" at bounding box center [1202, 385] width 59 height 23
type input "3.00"
click at [52, 24] on div at bounding box center [44, 26] width 23 height 23
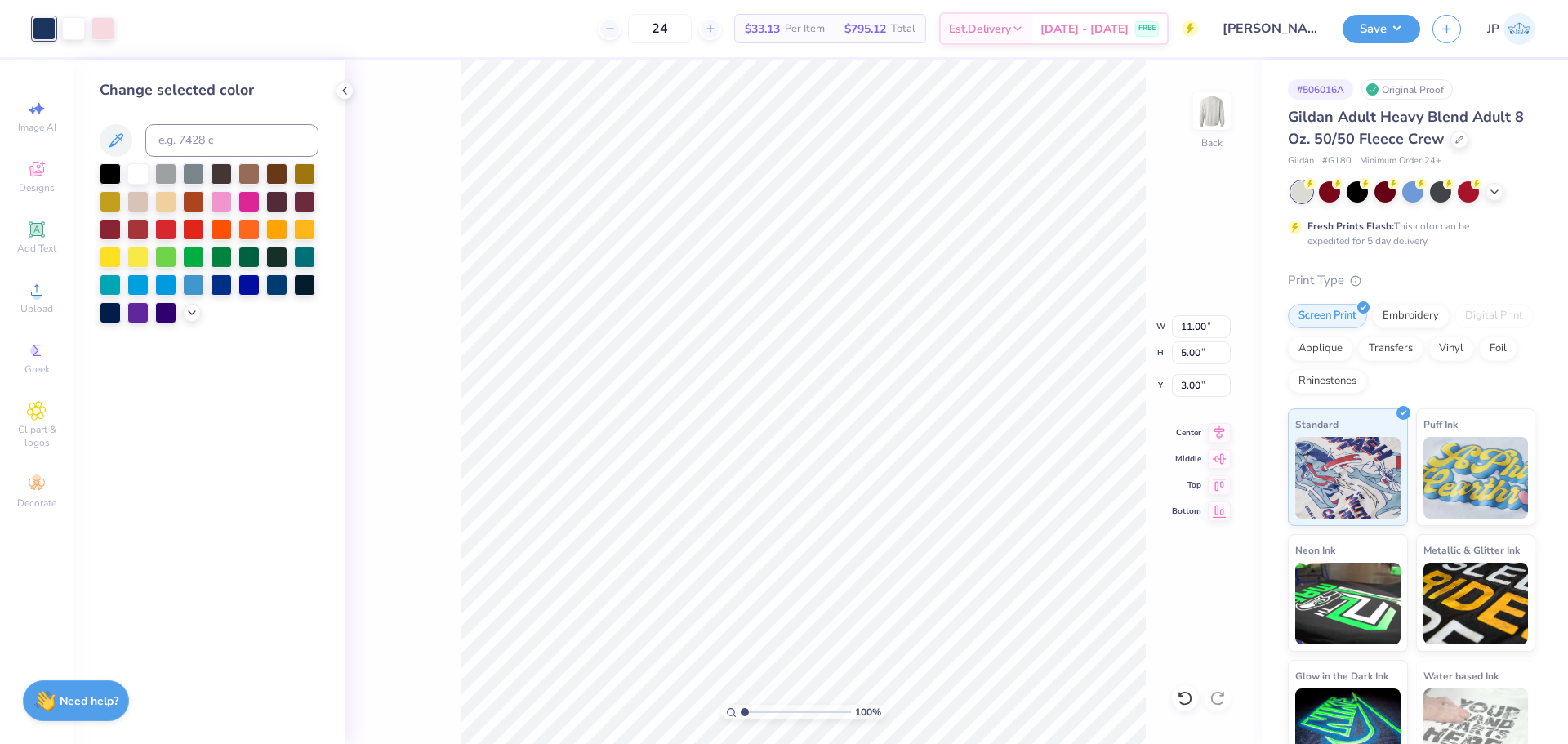
drag, startPoint x: 110, startPoint y: 175, endPoint x: 124, endPoint y: 176, distance: 14.0
click at [109, 176] on div at bounding box center [110, 174] width 21 height 21
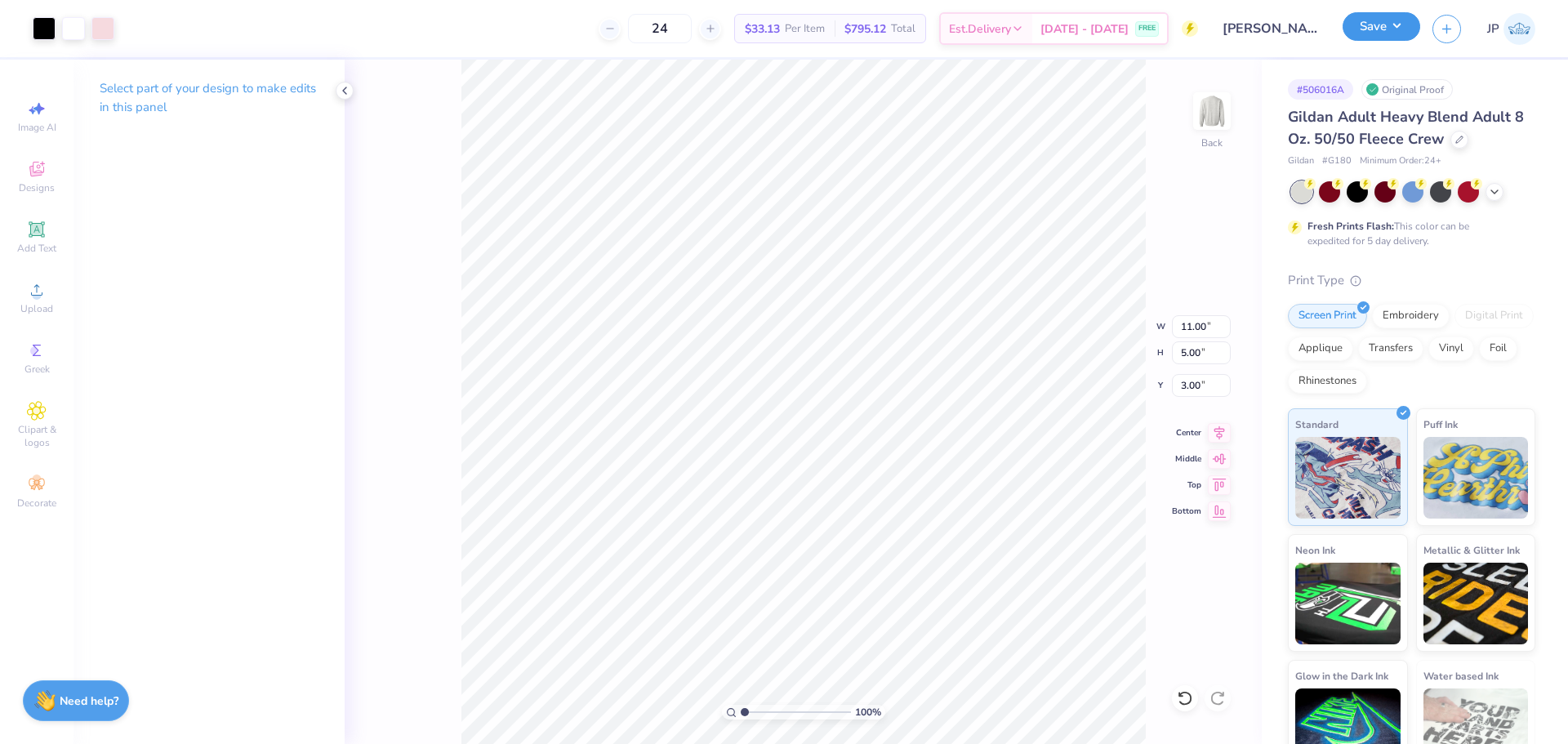
click at [1368, 38] on button "Save" at bounding box center [1382, 26] width 77 height 28
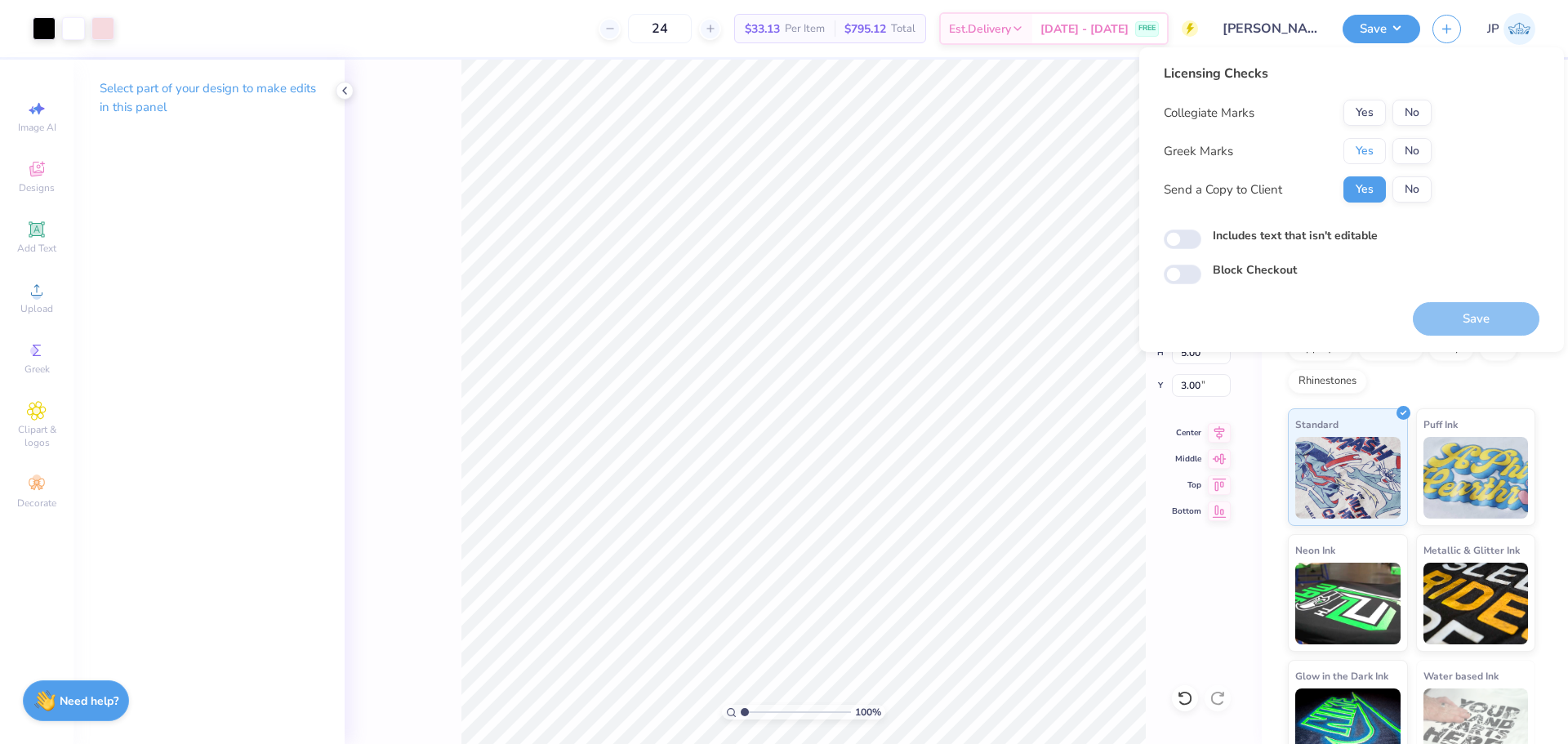
drag, startPoint x: 1367, startPoint y: 155, endPoint x: 1402, endPoint y: 130, distance: 43.0
click at [1368, 155] on button "Yes" at bounding box center [1364, 151] width 42 height 26
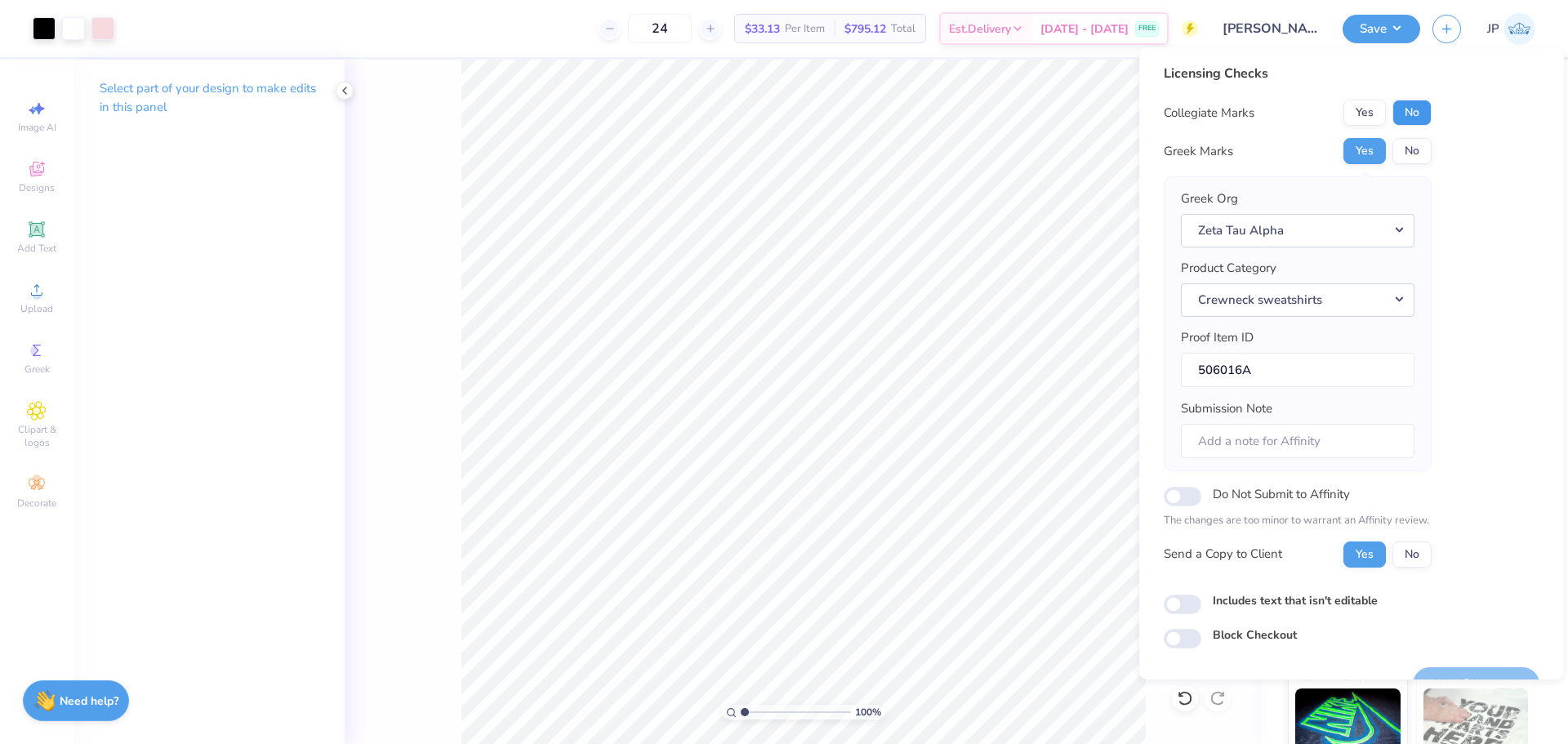
click at [1420, 110] on button "No" at bounding box center [1412, 113] width 40 height 26
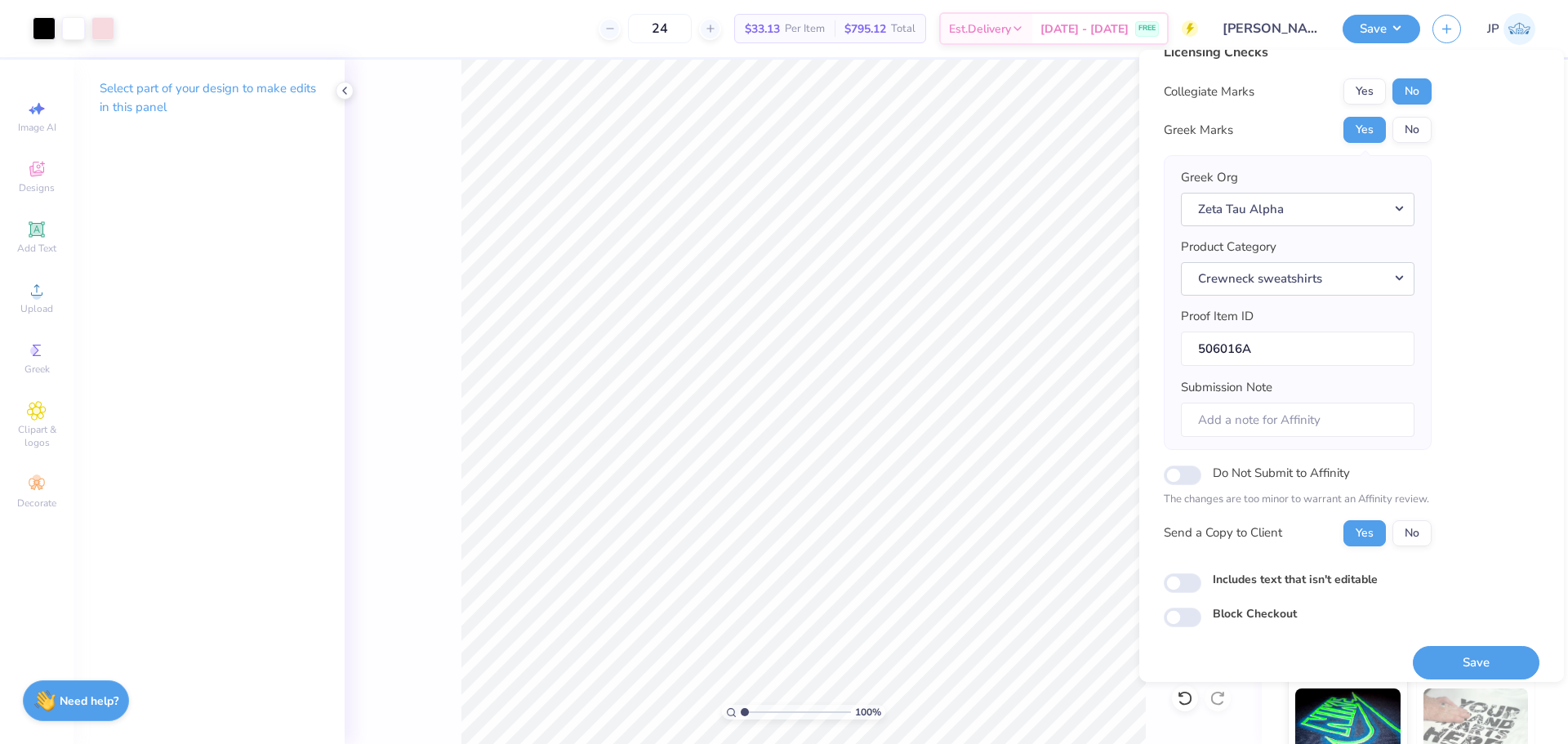
scroll to position [37, 0]
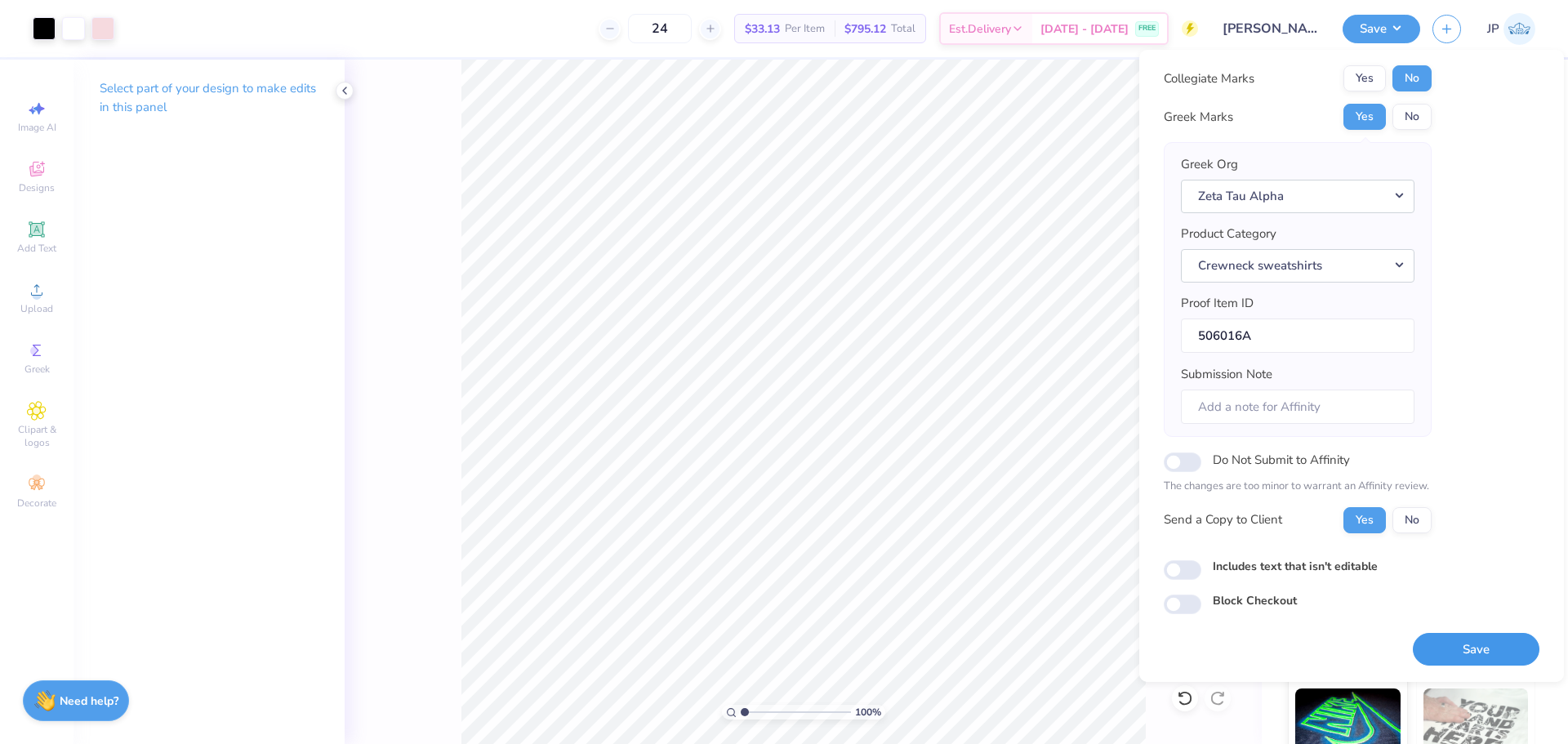
click at [1484, 640] on button "Save" at bounding box center [1476, 650] width 126 height 33
